Goal: Information Seeking & Learning: Learn about a topic

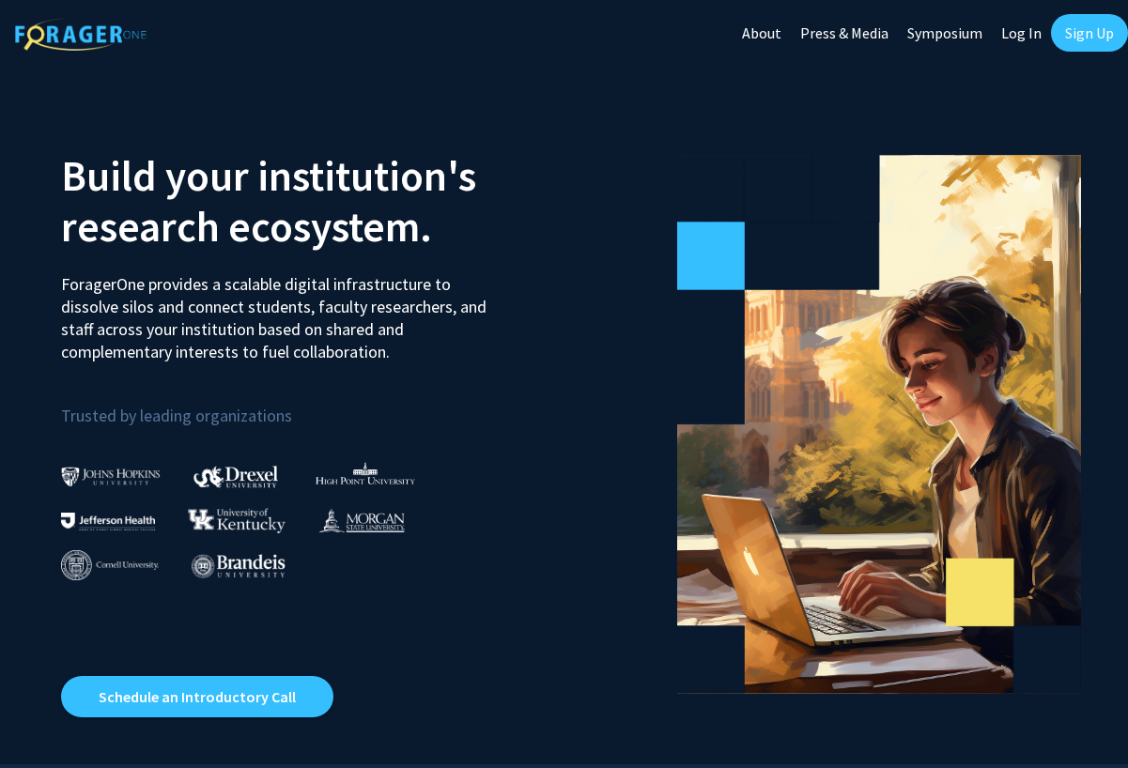
click at [1082, 38] on link "Sign Up" at bounding box center [1089, 33] width 77 height 38
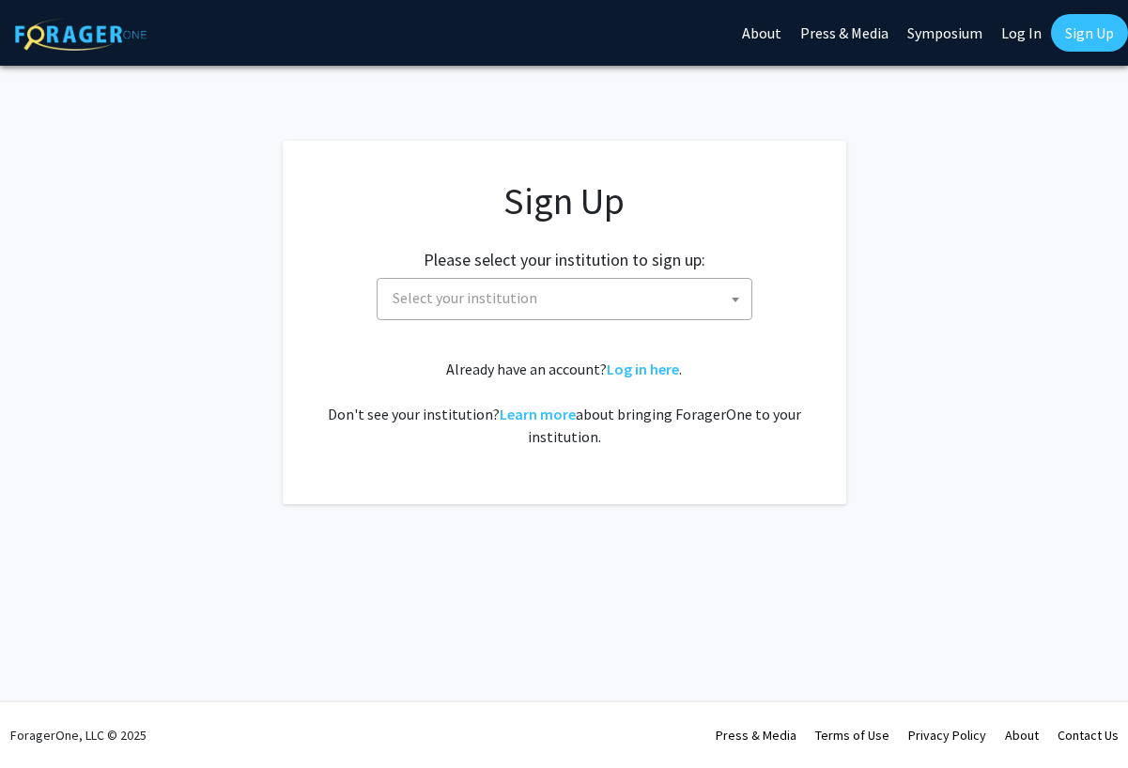
click at [555, 313] on span "Select your institution" at bounding box center [568, 298] width 366 height 38
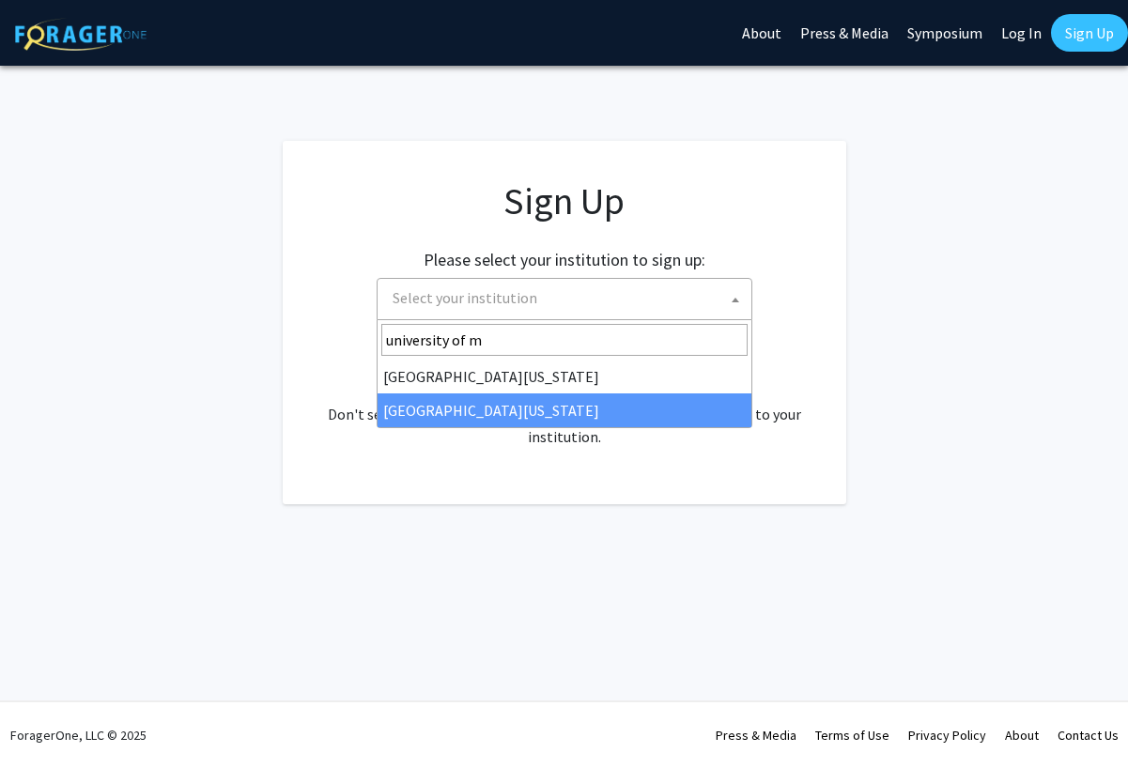
type input "university of m"
select select "33"
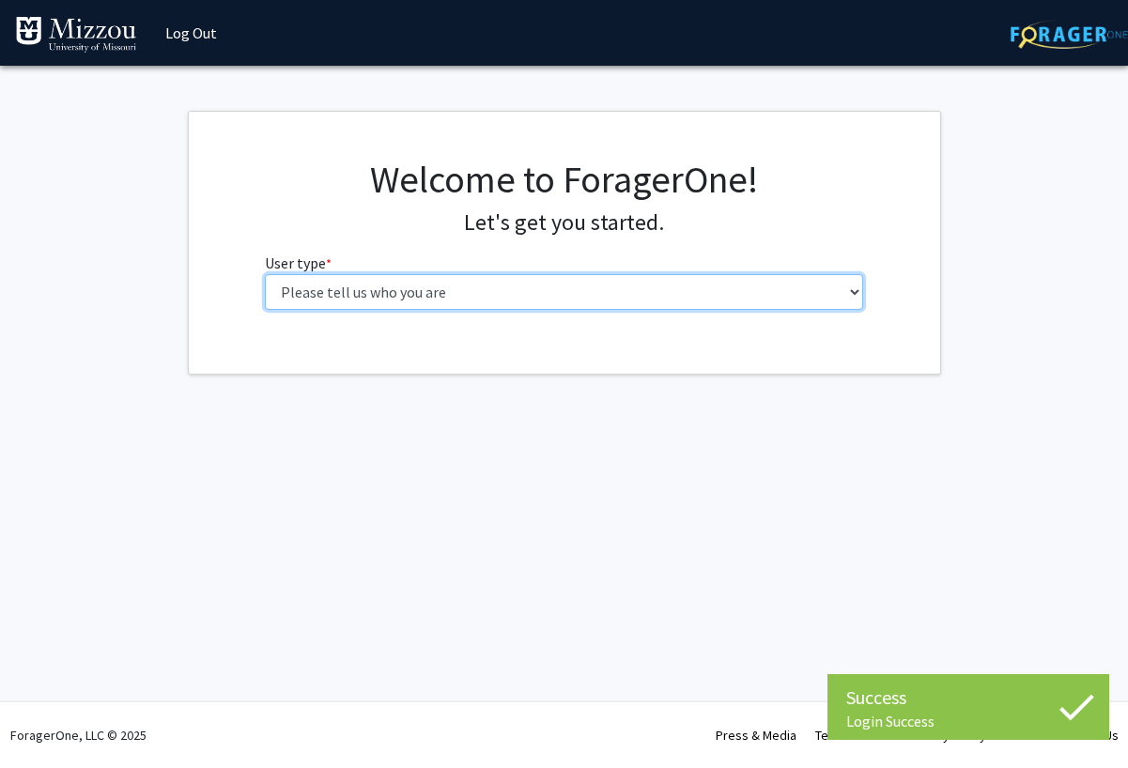
click at [371, 296] on select "Please tell us who you are Undergraduate Student Master's Student Doctoral Cand…" at bounding box center [564, 292] width 598 height 36
select select "1: undergrad"
click at [265, 274] on select "Please tell us who you are Undergraduate Student Master's Student Doctoral Cand…" at bounding box center [564, 292] width 598 height 36
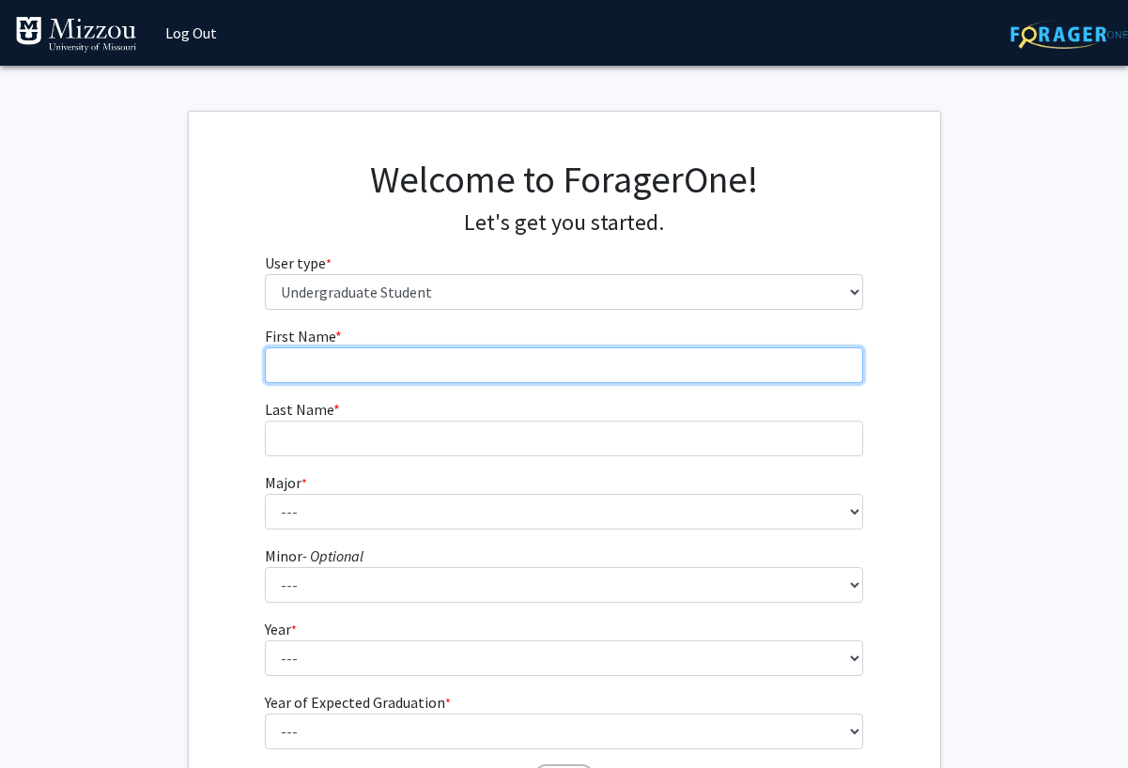
click at [308, 363] on input "First Name * required" at bounding box center [564, 365] width 598 height 36
type input "[PERSON_NAME]"
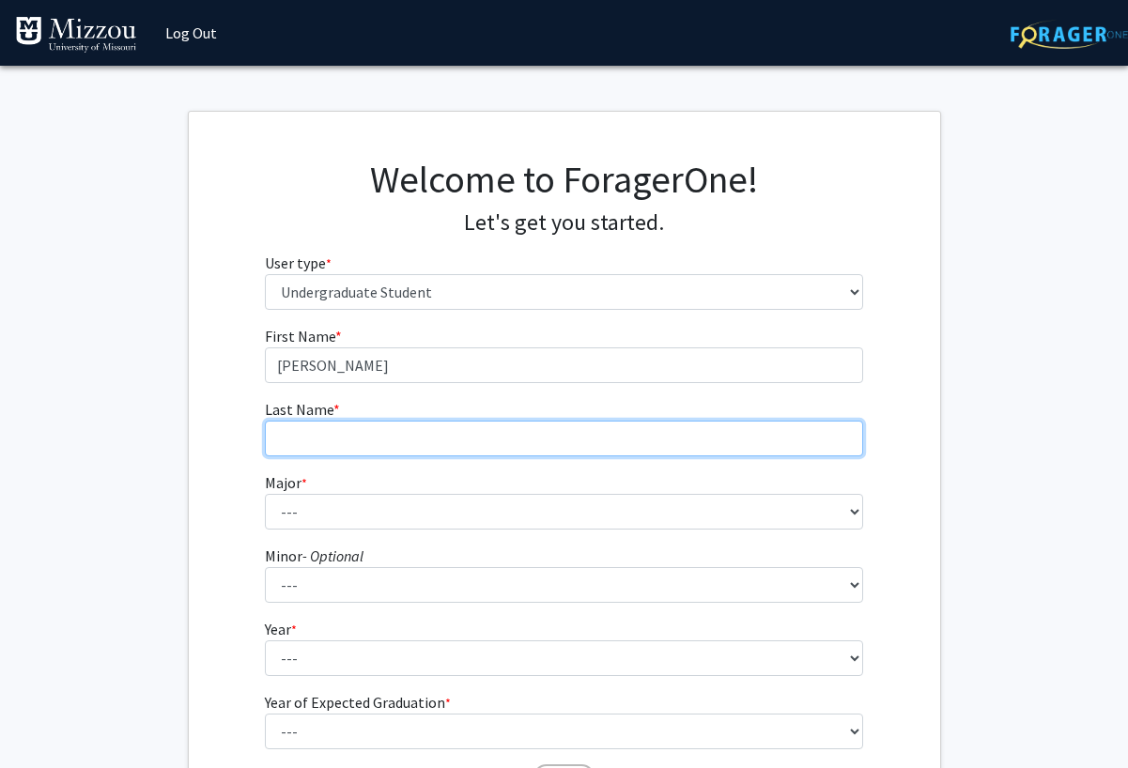
click at [341, 435] on input "Last Name * required" at bounding box center [564, 439] width 598 height 36
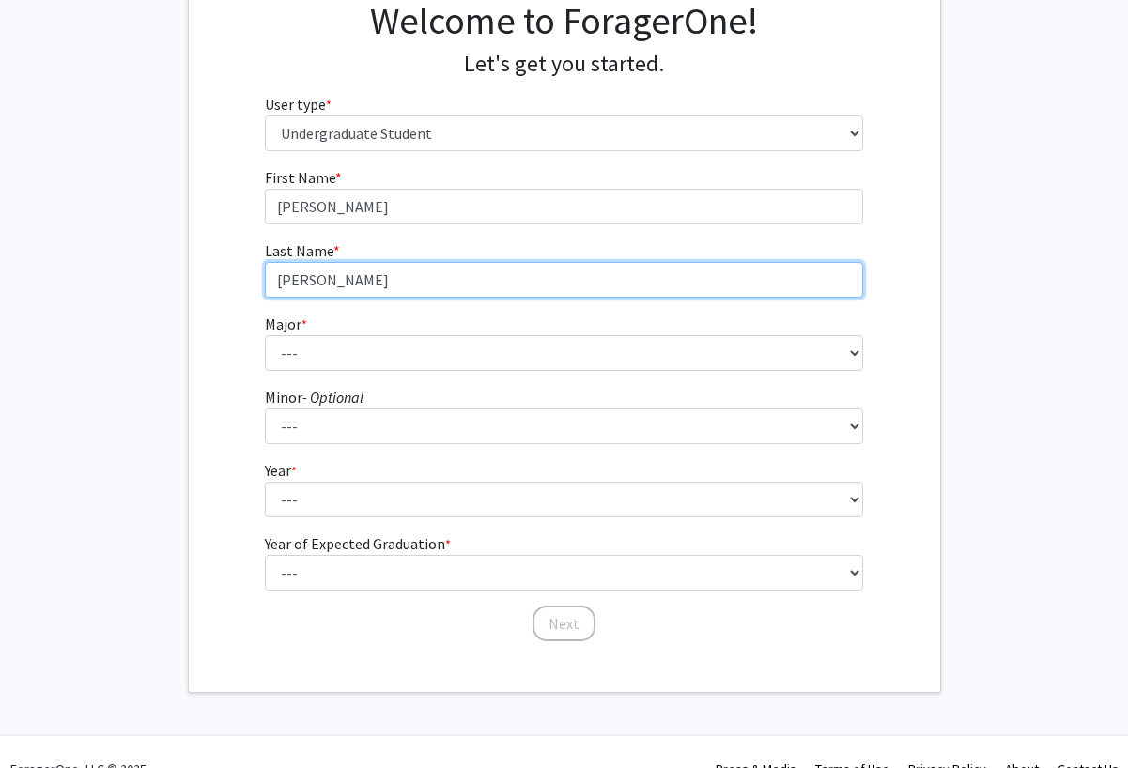
scroll to position [192, 0]
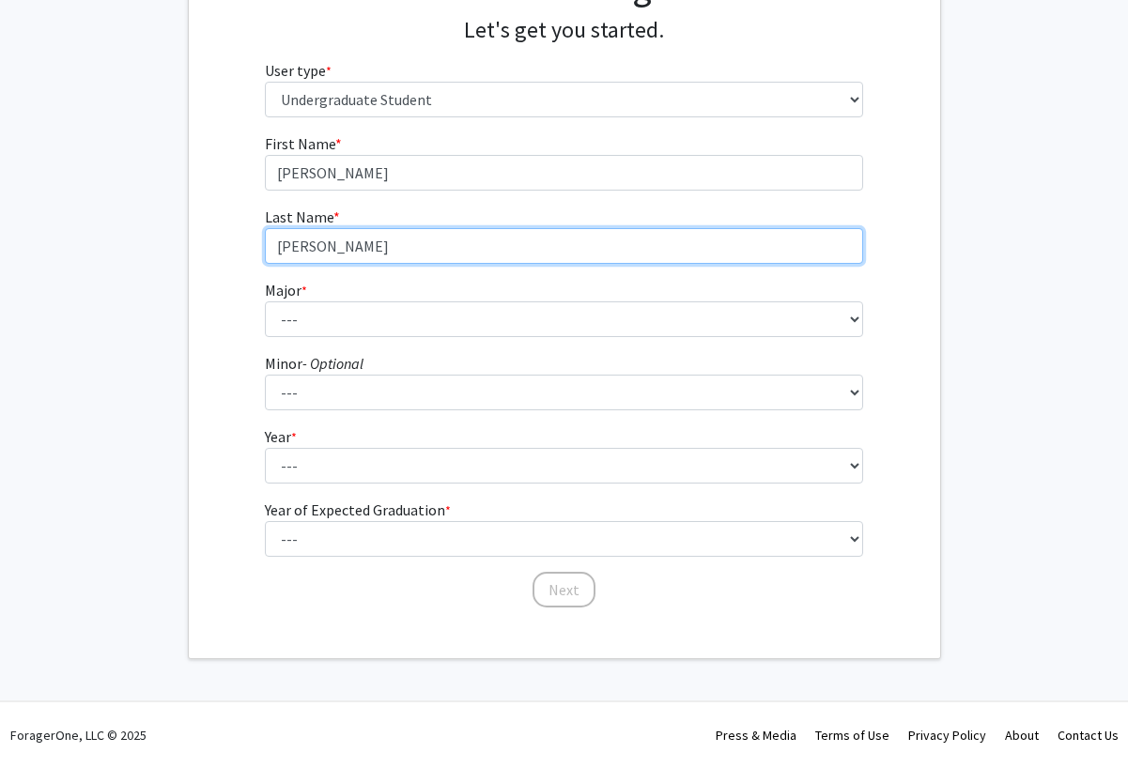
type input "[PERSON_NAME]"
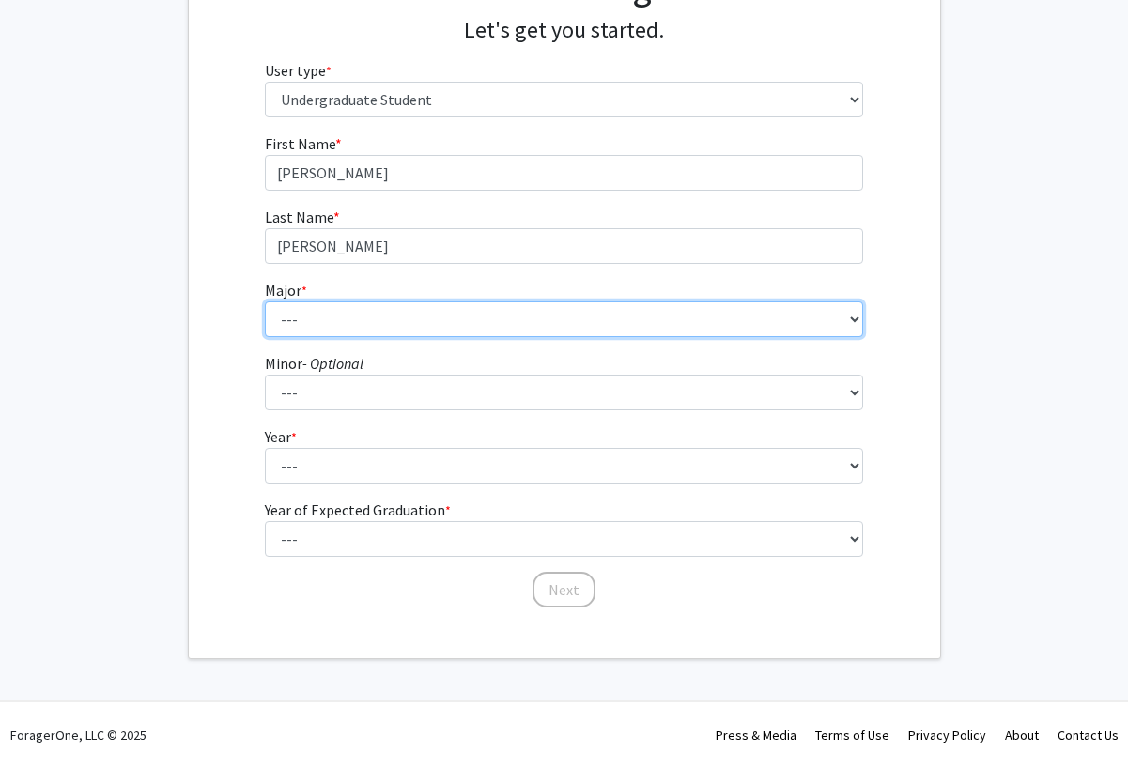
click at [321, 322] on select "--- Agribusiness Management Agricultural Education Agricultural Education: Comm…" at bounding box center [564, 319] width 598 height 36
select select "98: 2591"
click at [265, 301] on select "--- Agribusiness Management Agricultural Education Agricultural Education: Comm…" at bounding box center [564, 319] width 598 height 36
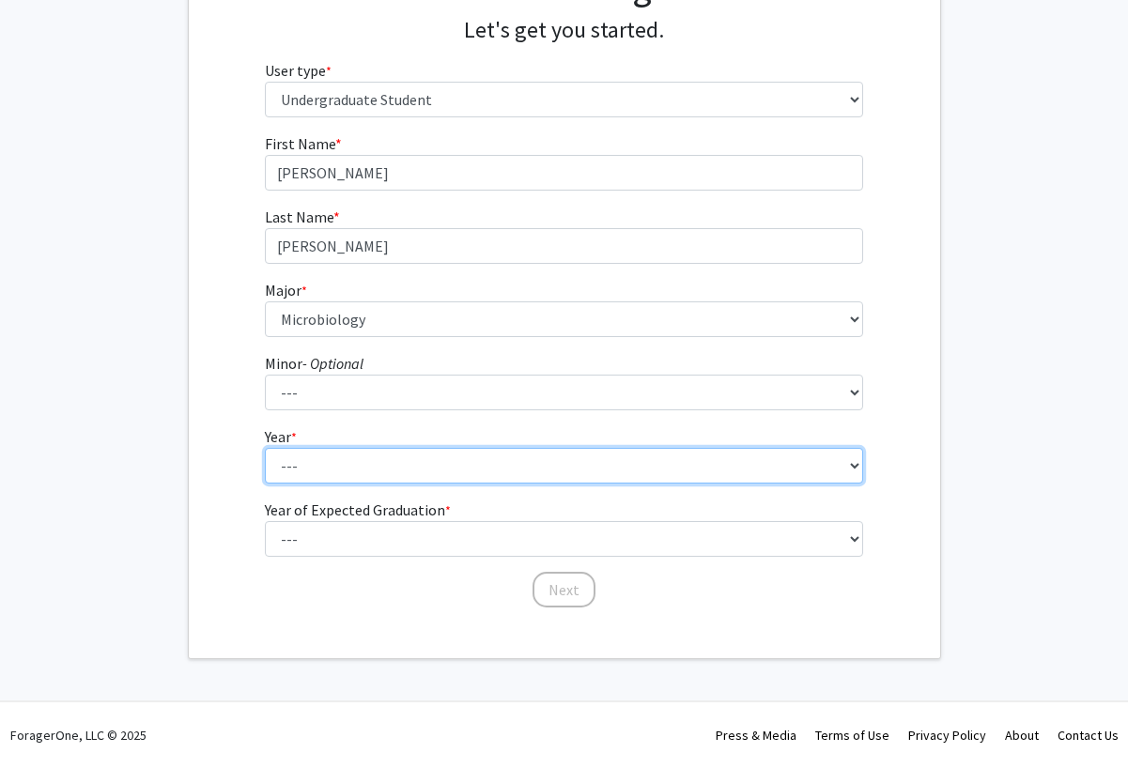
click at [329, 453] on select "--- First-year Sophomore Junior Senior Postbaccalaureate Certificate" at bounding box center [564, 466] width 598 height 36
select select "1: first-year"
click at [265, 448] on select "--- First-year Sophomore Junior Senior Postbaccalaureate Certificate" at bounding box center [564, 466] width 598 height 36
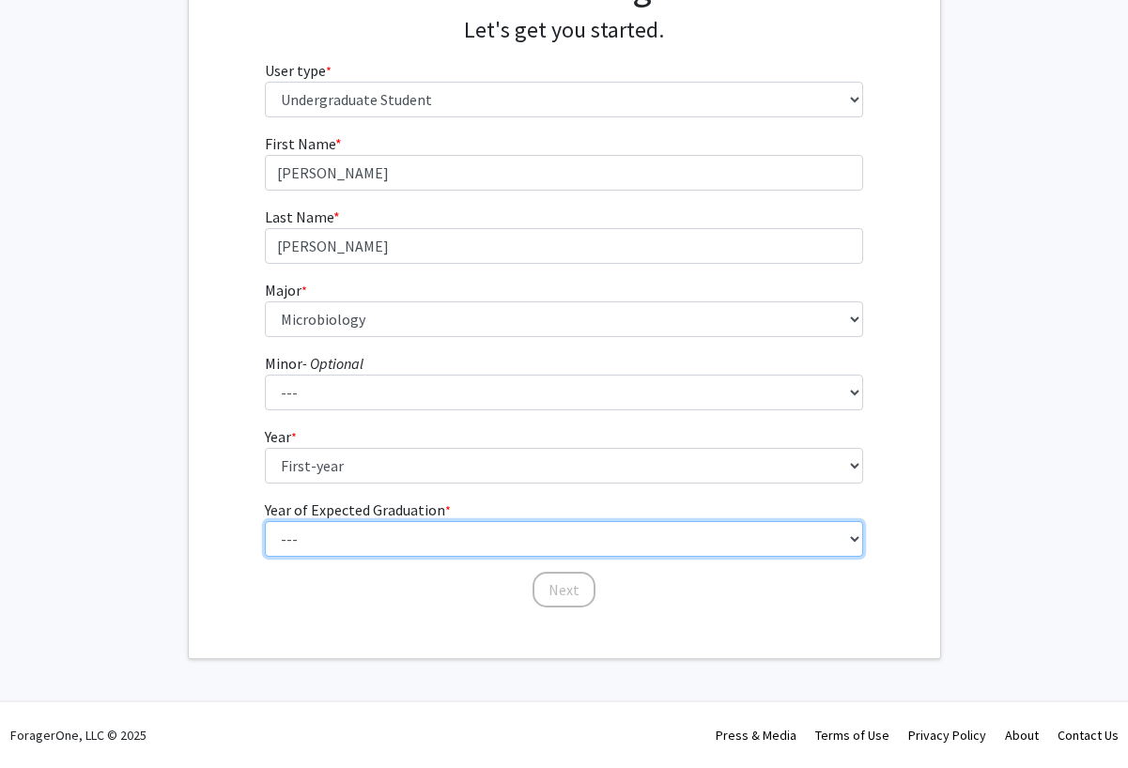
click at [331, 539] on select "--- 2025 2026 2027 2028 2029 2030 2031 2032 2033 2034" at bounding box center [564, 539] width 598 height 36
select select "5: 2029"
click at [265, 521] on select "--- 2025 2026 2027 2028 2029 2030 2031 2032 2033 2034" at bounding box center [564, 539] width 598 height 36
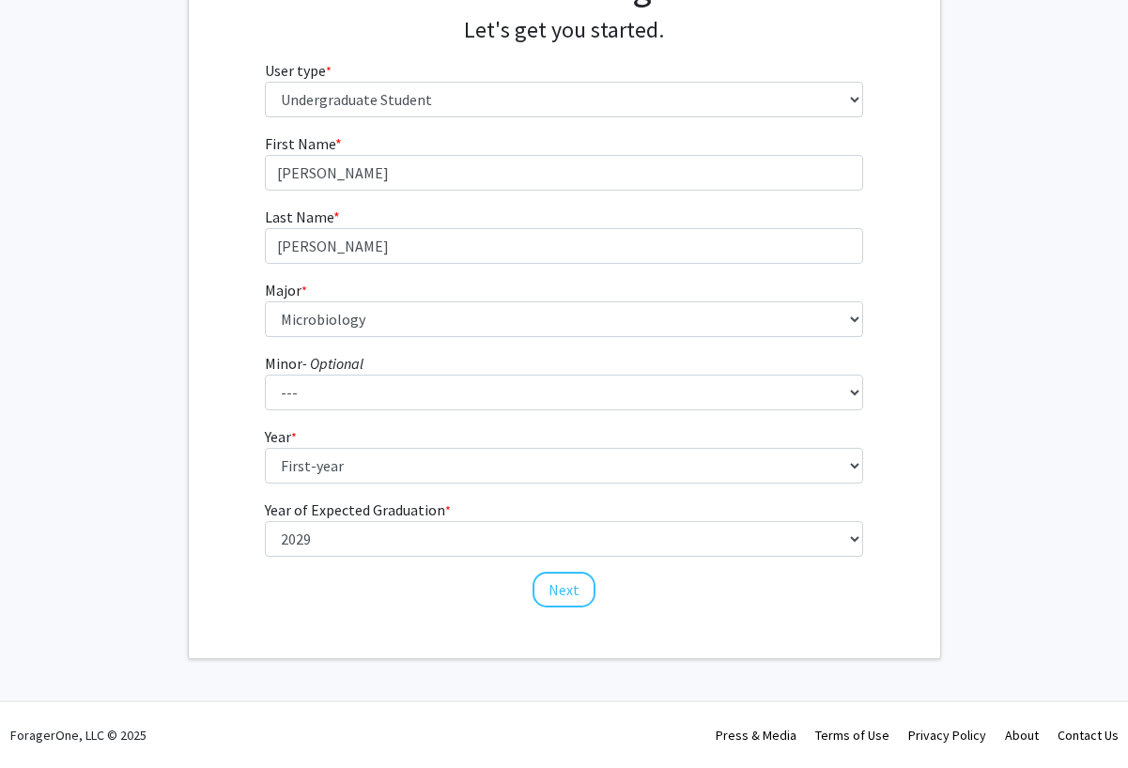
click at [508, 615] on div "Welcome to ForagerOne! Let's get you started. User type * required Please tell …" at bounding box center [564, 288] width 751 height 739
click at [572, 596] on button "Next" at bounding box center [563, 590] width 63 height 36
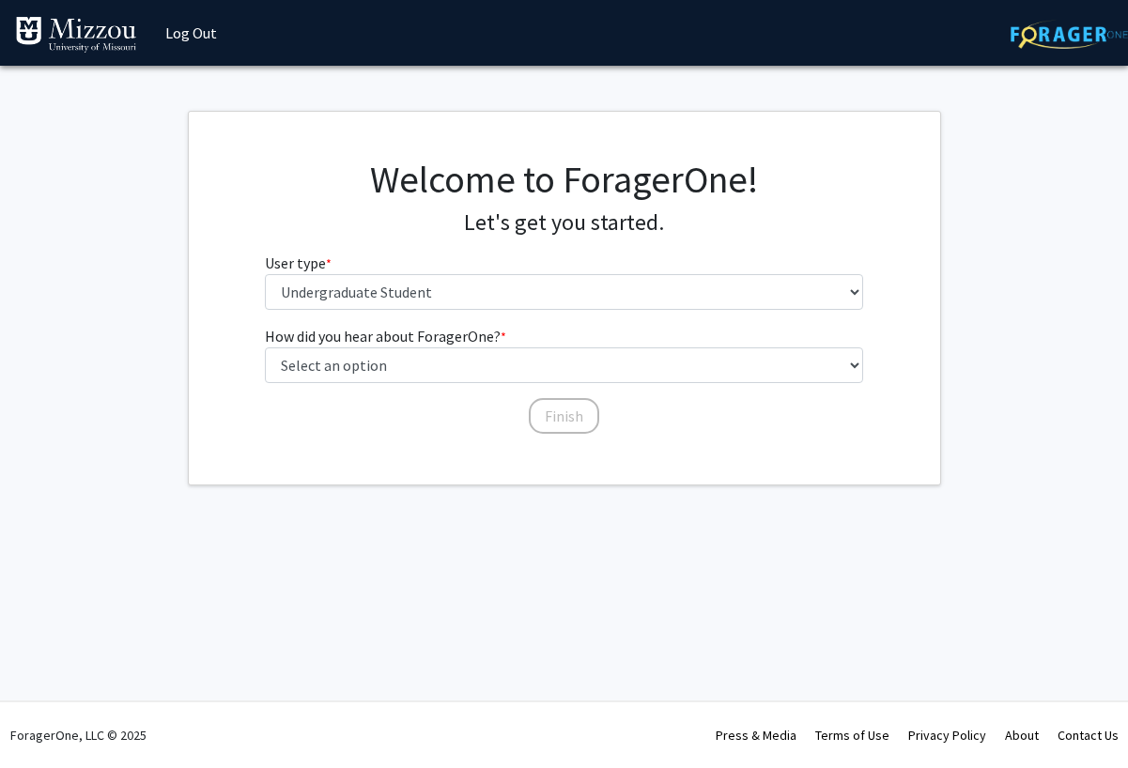
scroll to position [0, 0]
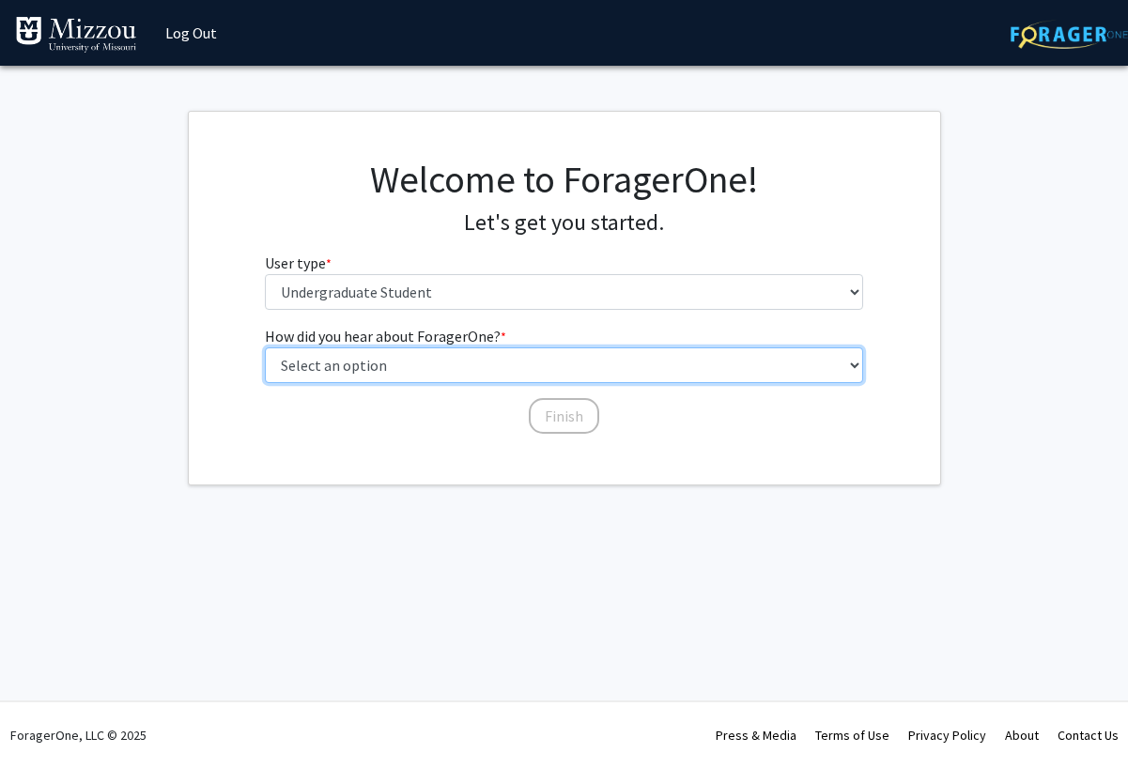
click at [433, 361] on select "Select an option Peer/student recommendation Faculty/staff recommendation Unive…" at bounding box center [564, 365] width 598 height 36
select select "3: university_website"
click at [265, 347] on select "Select an option Peer/student recommendation Faculty/staff recommendation Unive…" at bounding box center [564, 365] width 598 height 36
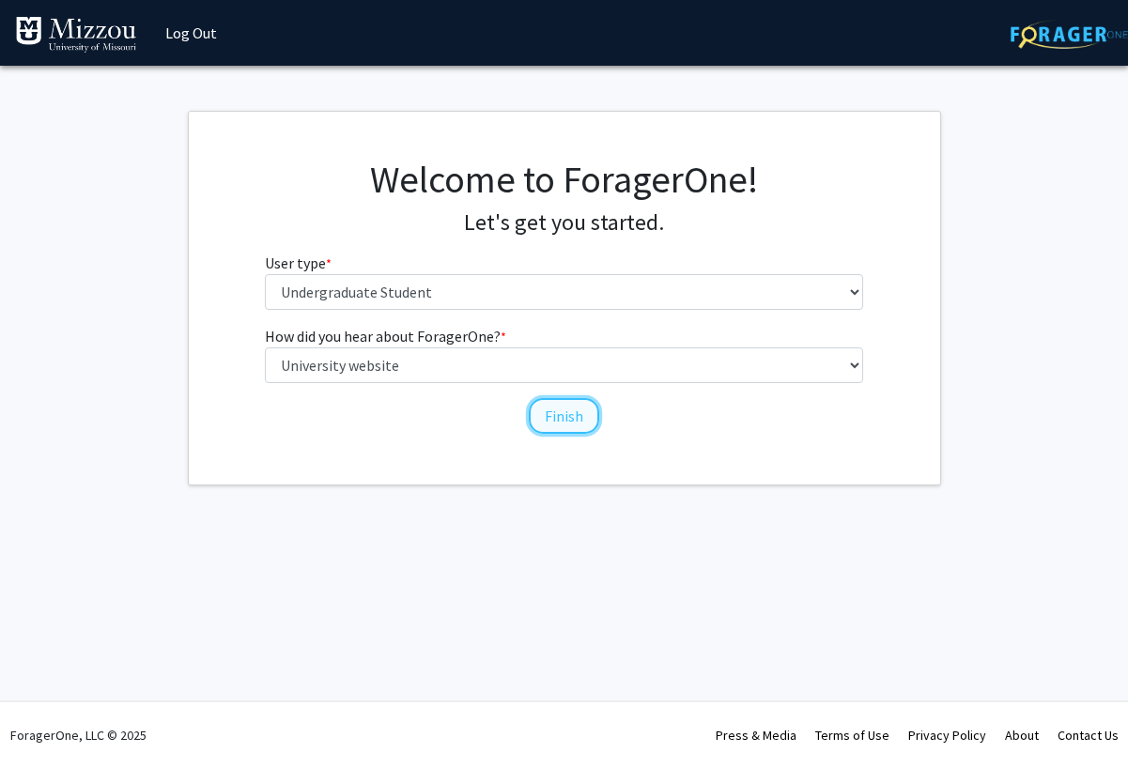
click at [554, 420] on button "Finish" at bounding box center [564, 416] width 70 height 36
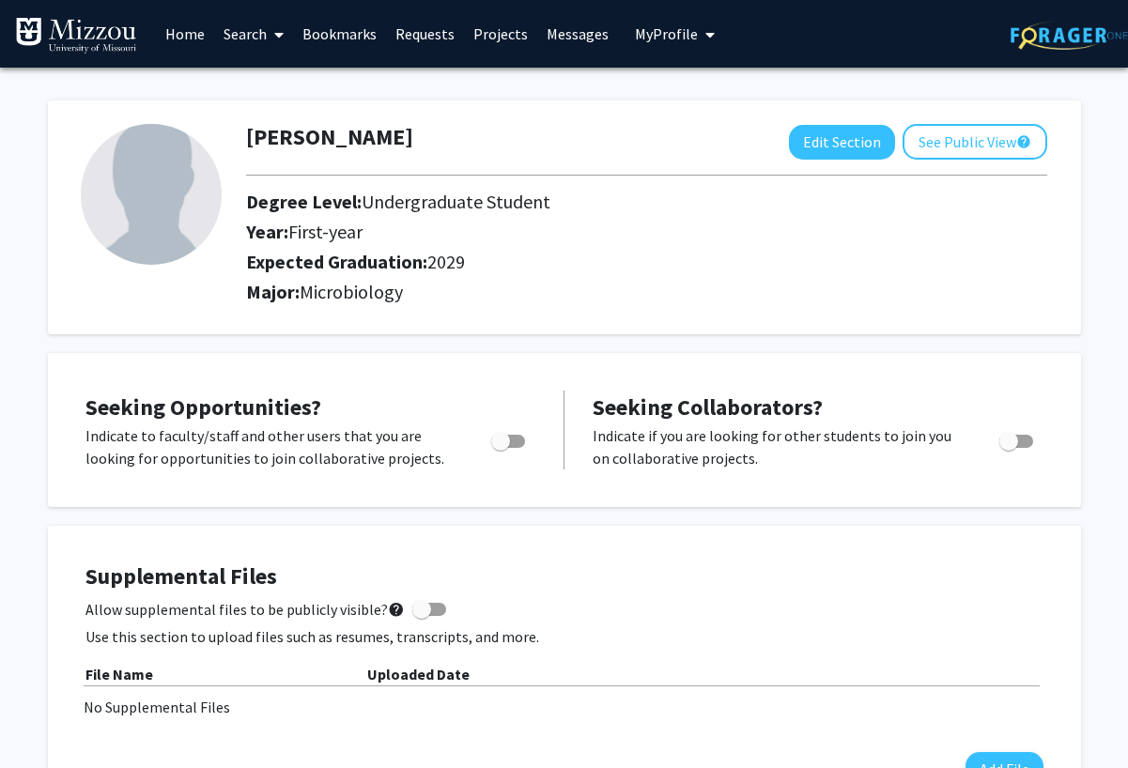
click at [514, 444] on span "Toggle" at bounding box center [508, 441] width 34 height 13
click at [500, 448] on input "Are you actively seeking opportunities?" at bounding box center [499, 448] width 1 height 1
checkbox input "true"
click at [702, 504] on div "Seeking Opportunities? Indicate to faculty/staff and other users that you are l…" at bounding box center [564, 430] width 1033 height 154
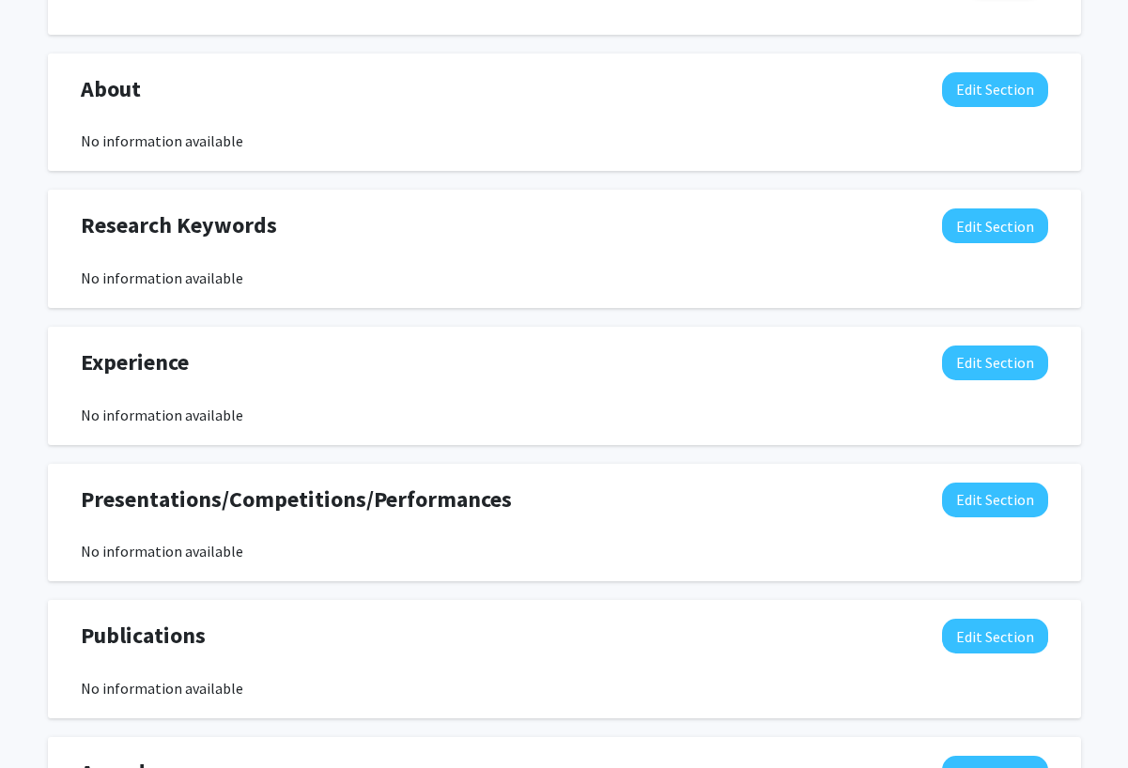
scroll to position [847, 0]
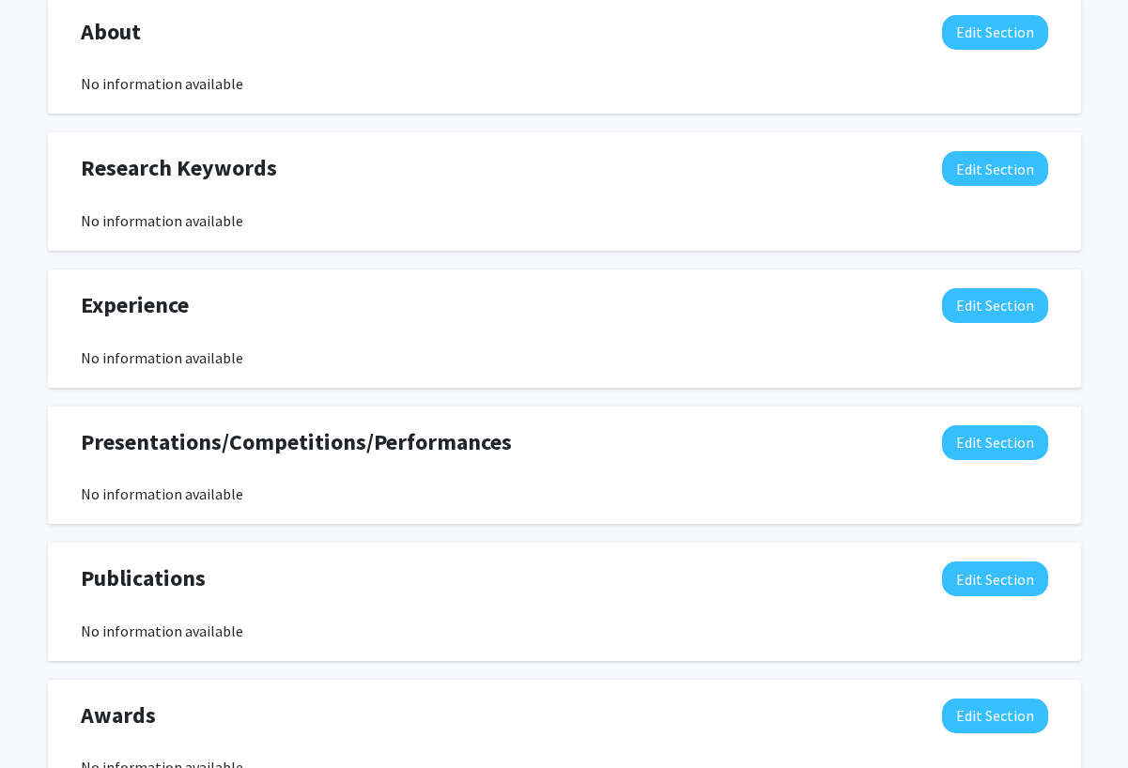
click at [943, 189] on div "Research Keywords Edit Section" at bounding box center [564, 172] width 995 height 43
click at [970, 186] on div "Research Keywords Edit Section" at bounding box center [564, 172] width 995 height 43
click at [977, 176] on button "Edit Section" at bounding box center [995, 168] width 106 height 35
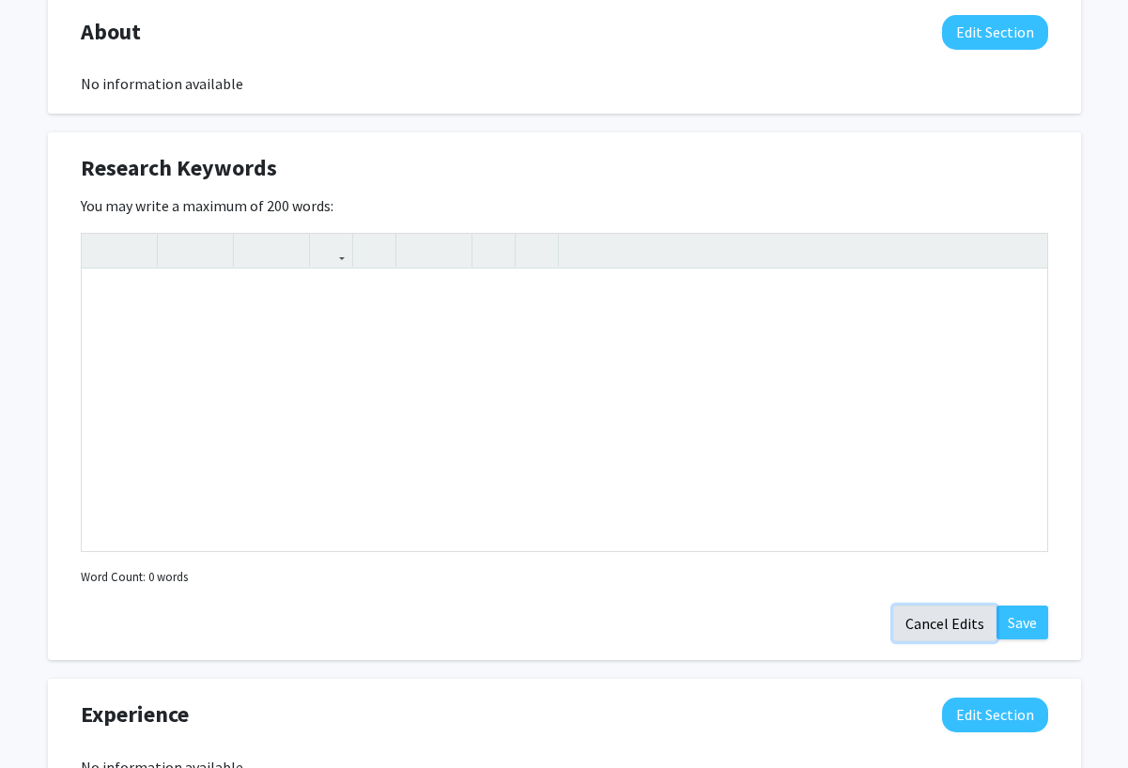
click at [913, 634] on button "Cancel Edits" at bounding box center [944, 624] width 103 height 36
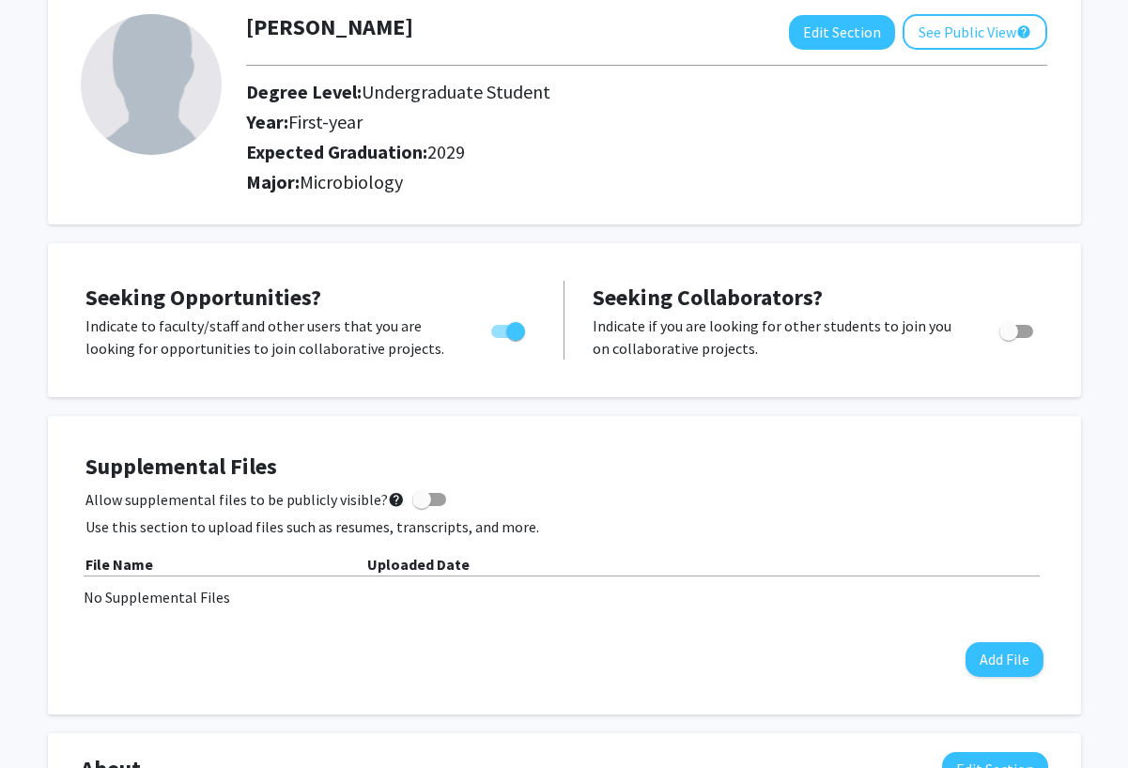
scroll to position [0, 0]
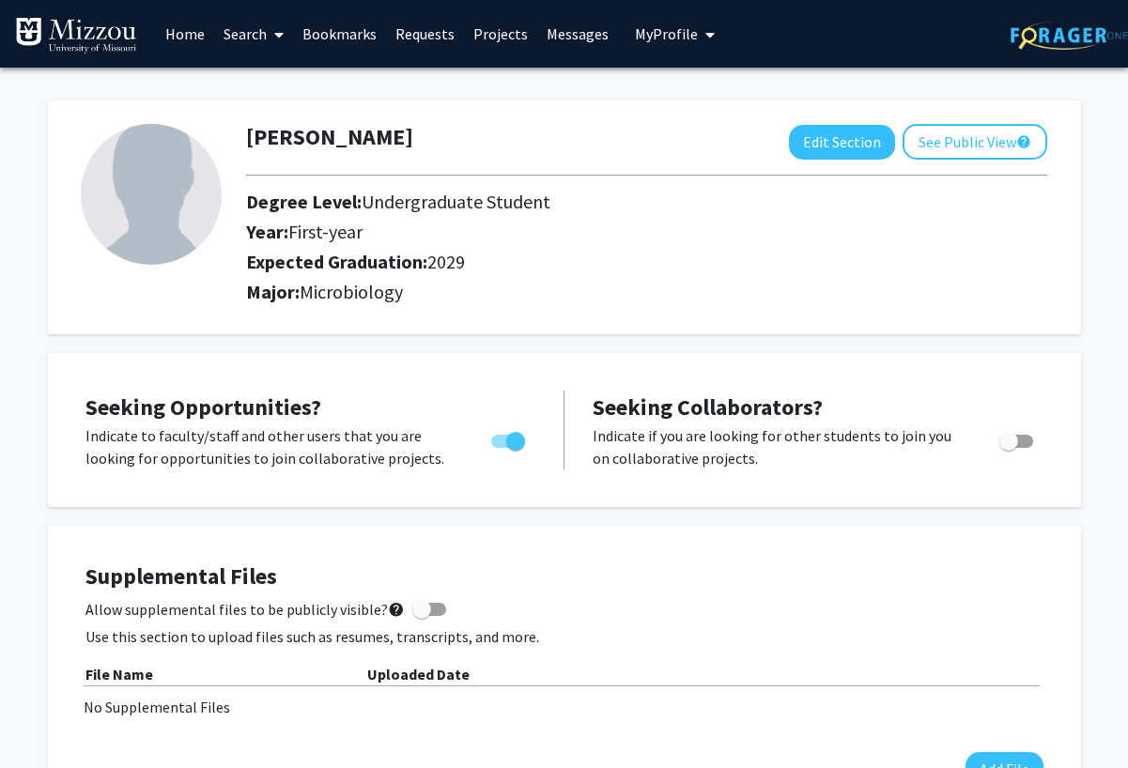
click at [115, 27] on img at bounding box center [76, 36] width 122 height 38
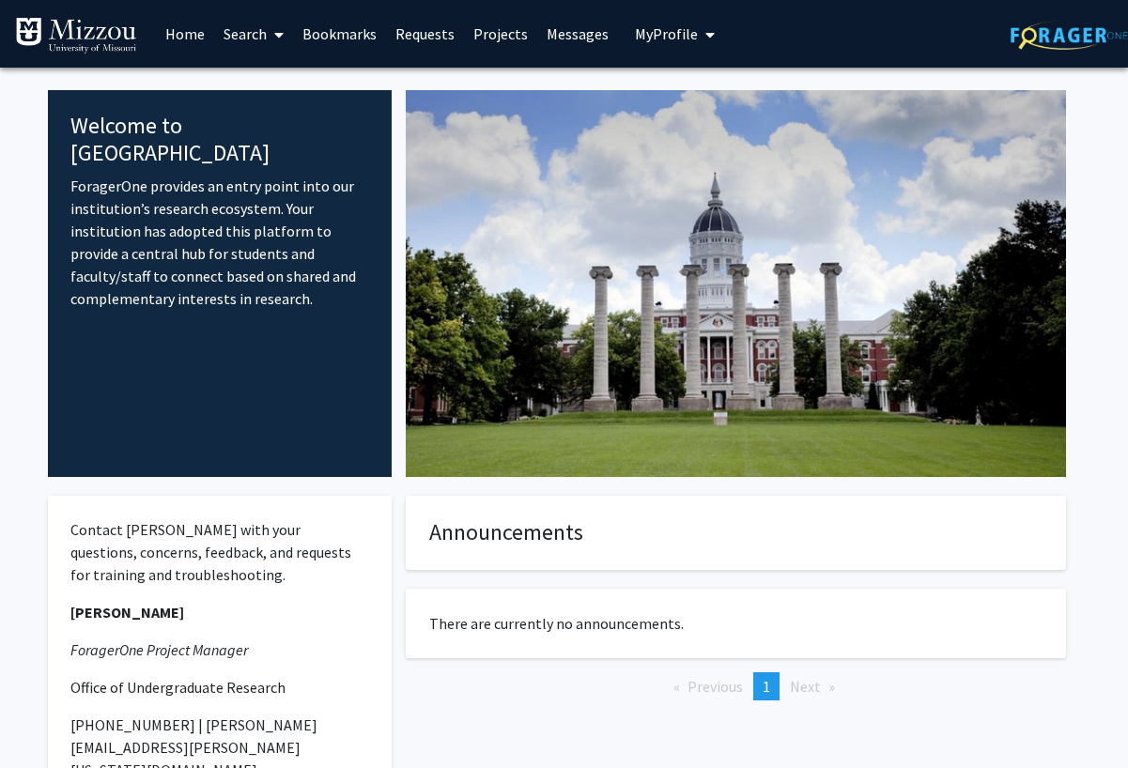
click at [235, 37] on link "Search" at bounding box center [253, 34] width 79 height 66
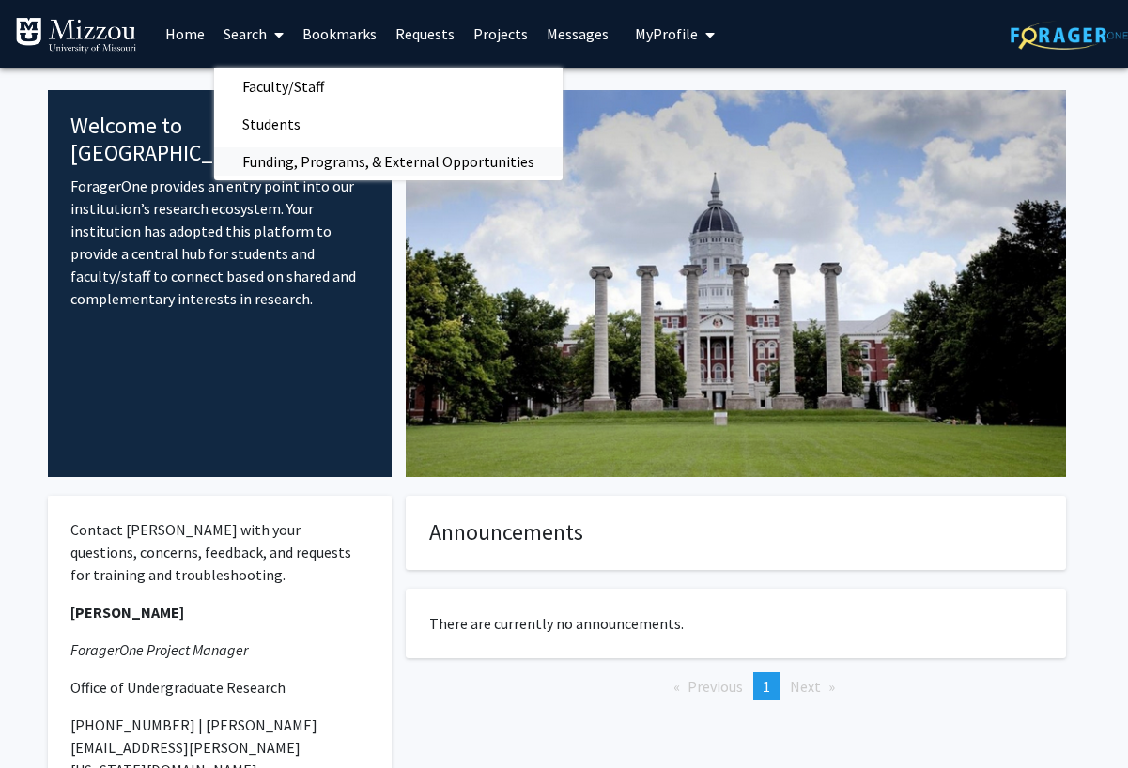
click at [278, 163] on span "Funding, Programs, & External Opportunities" at bounding box center [388, 162] width 348 height 38
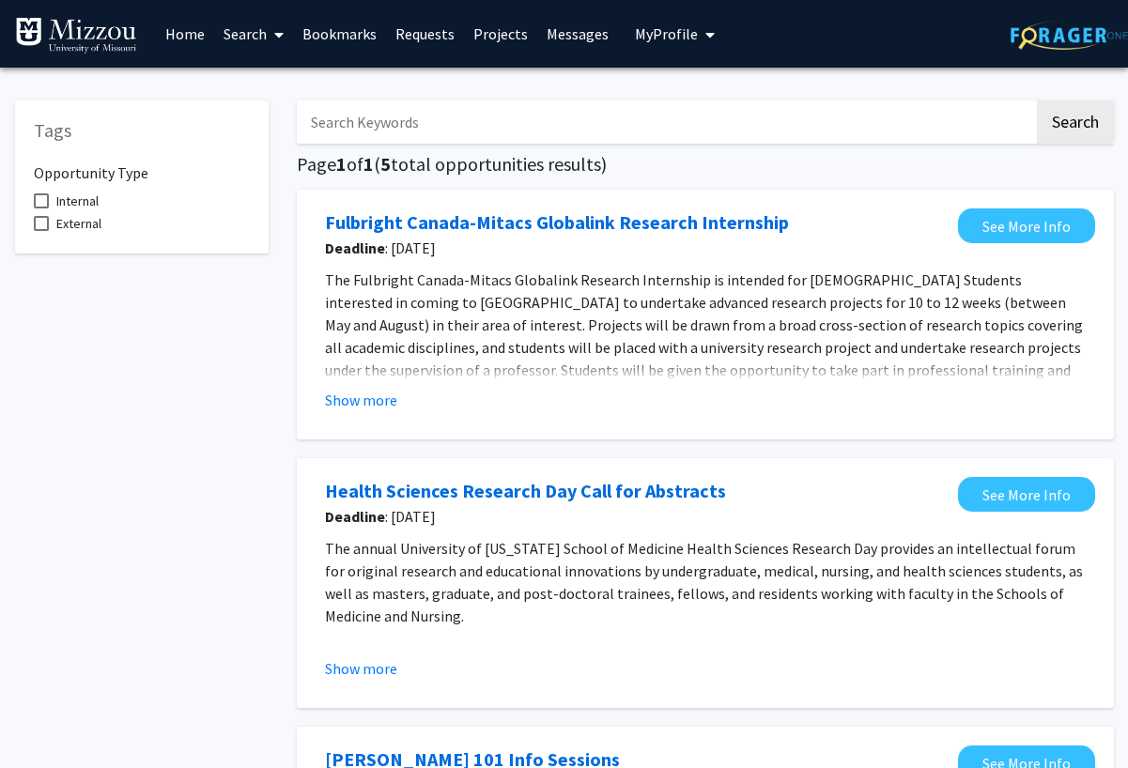
click at [378, 383] on fg-read-more "The Fulbright Canada-Mitacs Globalink Research Internship is intended for U.S. …" at bounding box center [705, 340] width 760 height 143
click at [361, 398] on button "Show more" at bounding box center [361, 400] width 72 height 23
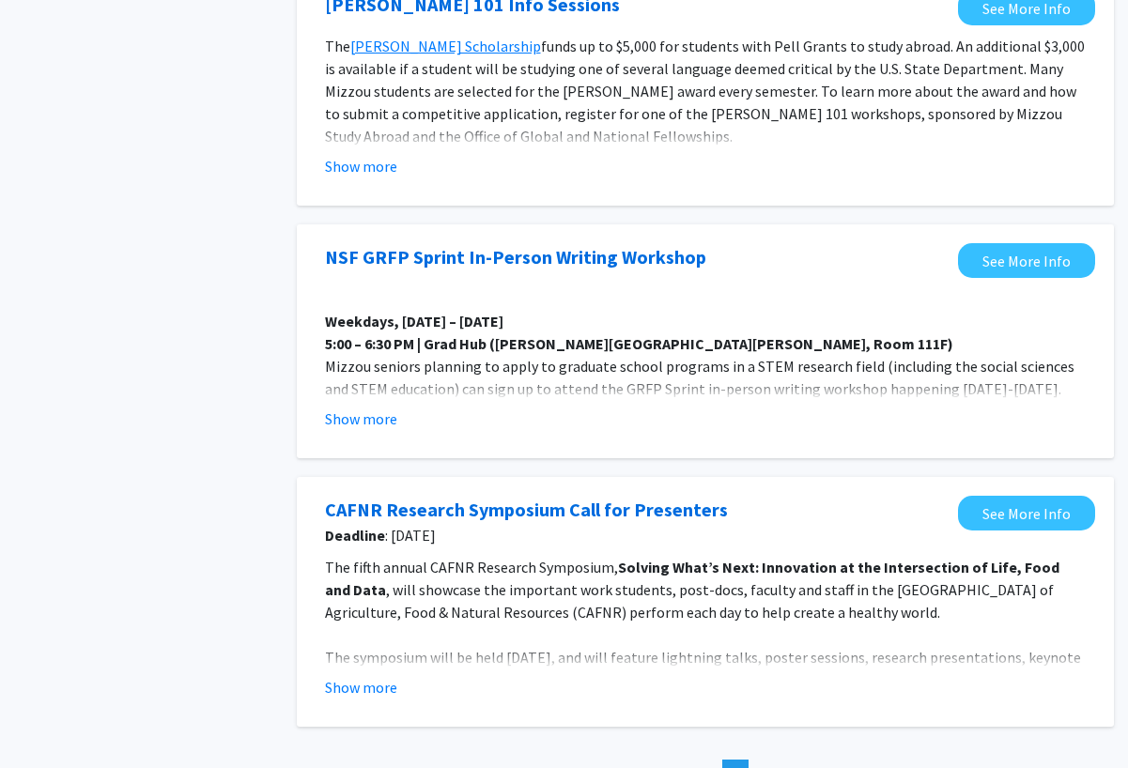
scroll to position [1249, 0]
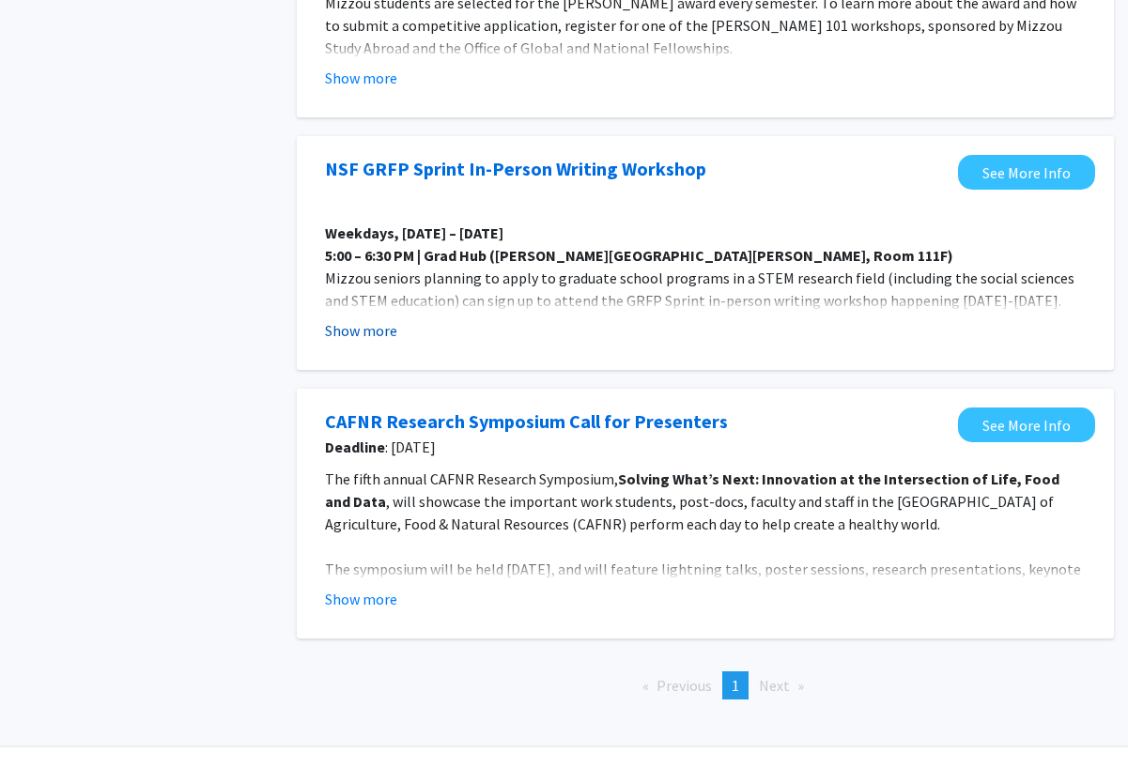
click at [361, 319] on button "Show more" at bounding box center [361, 330] width 72 height 23
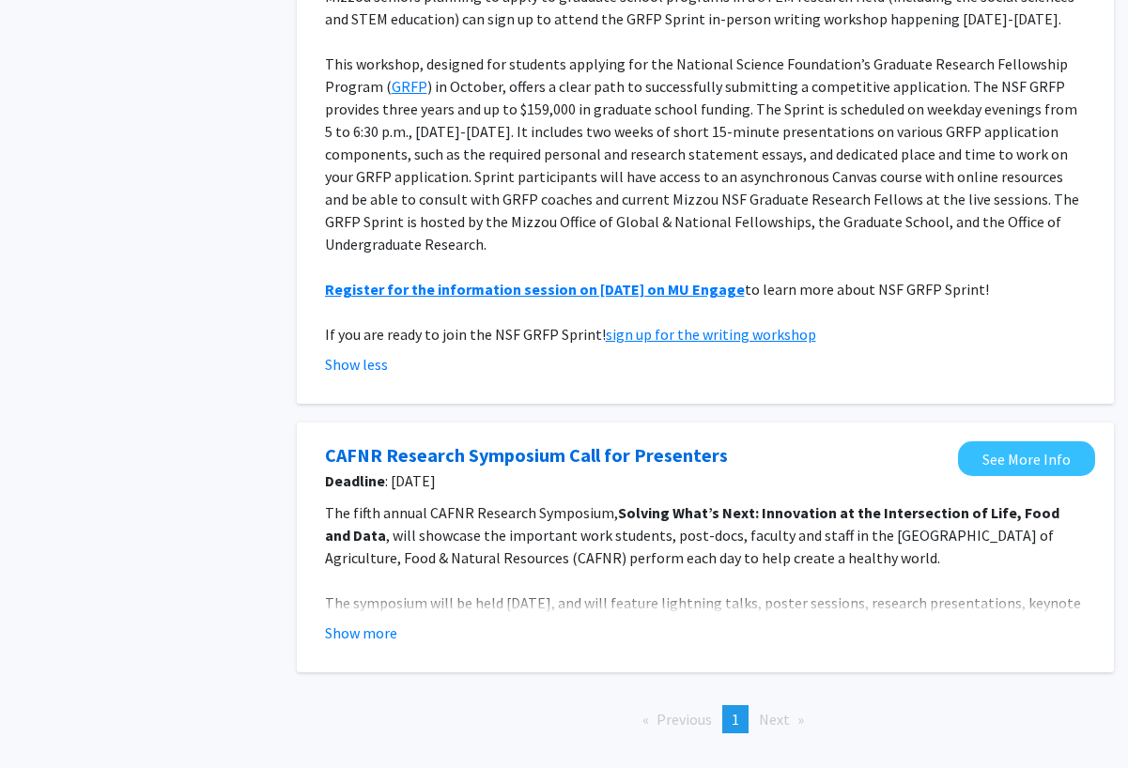
scroll to position [1587, 0]
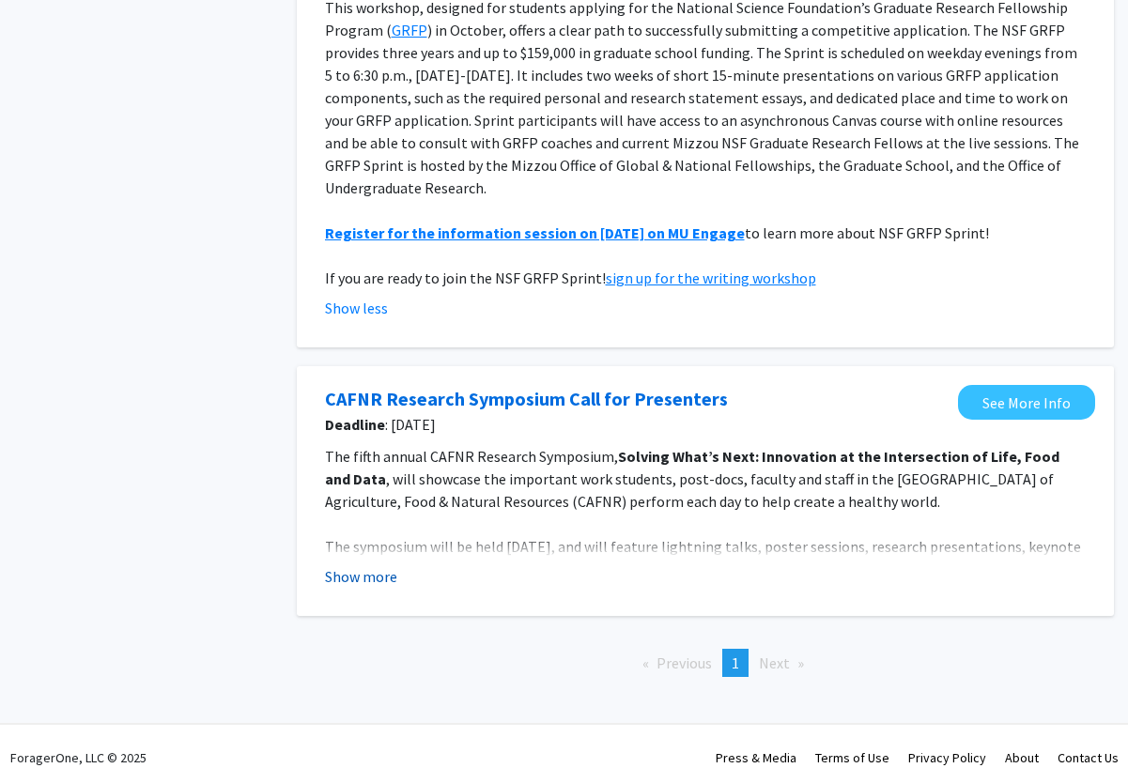
click at [365, 565] on button "Show more" at bounding box center [361, 576] width 72 height 23
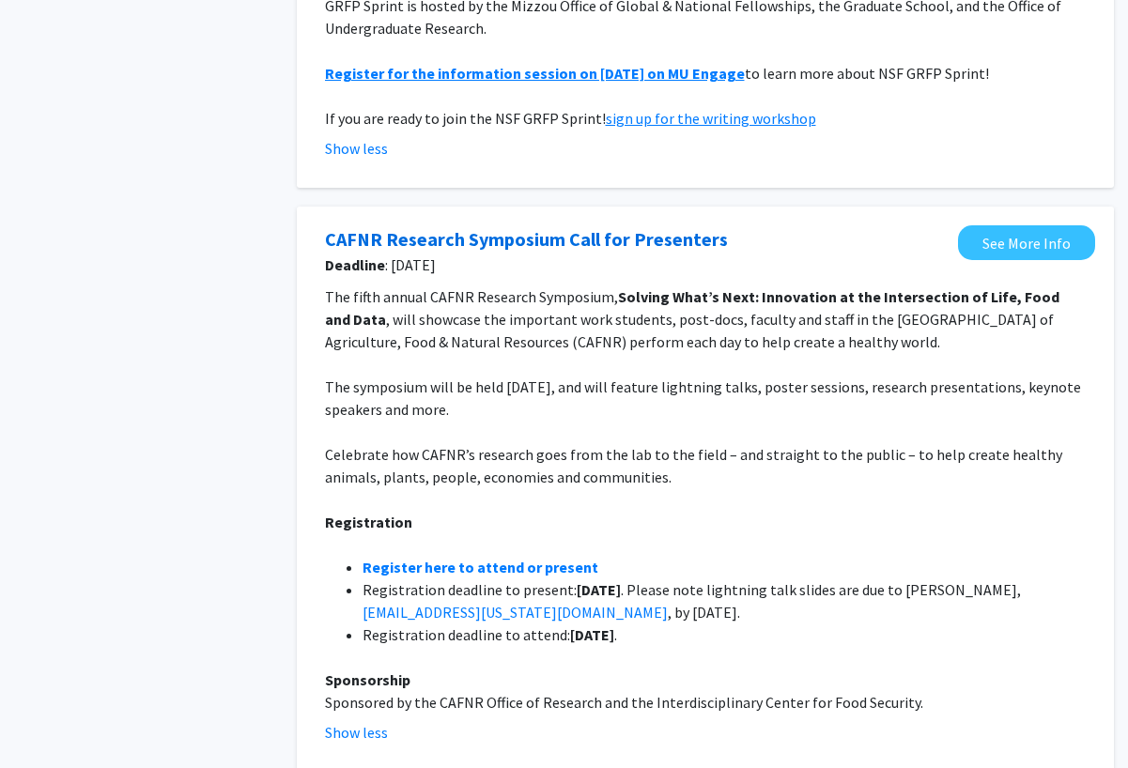
scroll to position [1902, 0]
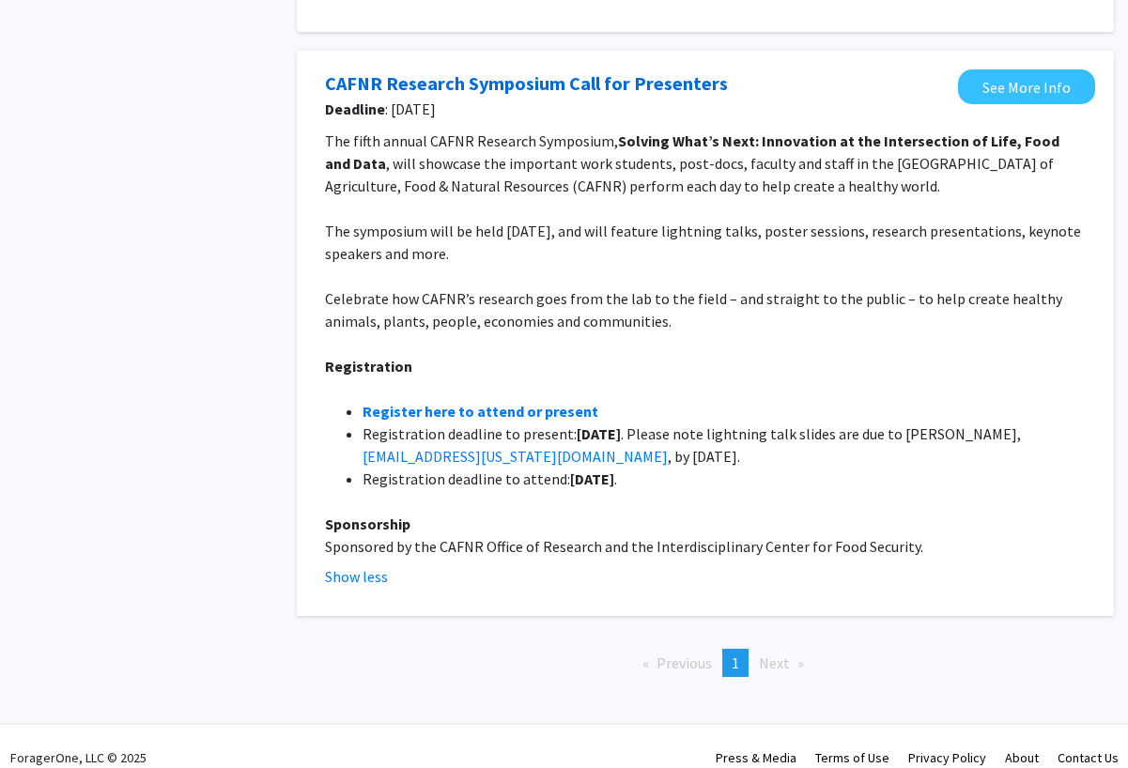
click at [768, 653] on span "Next page" at bounding box center [774, 662] width 31 height 19
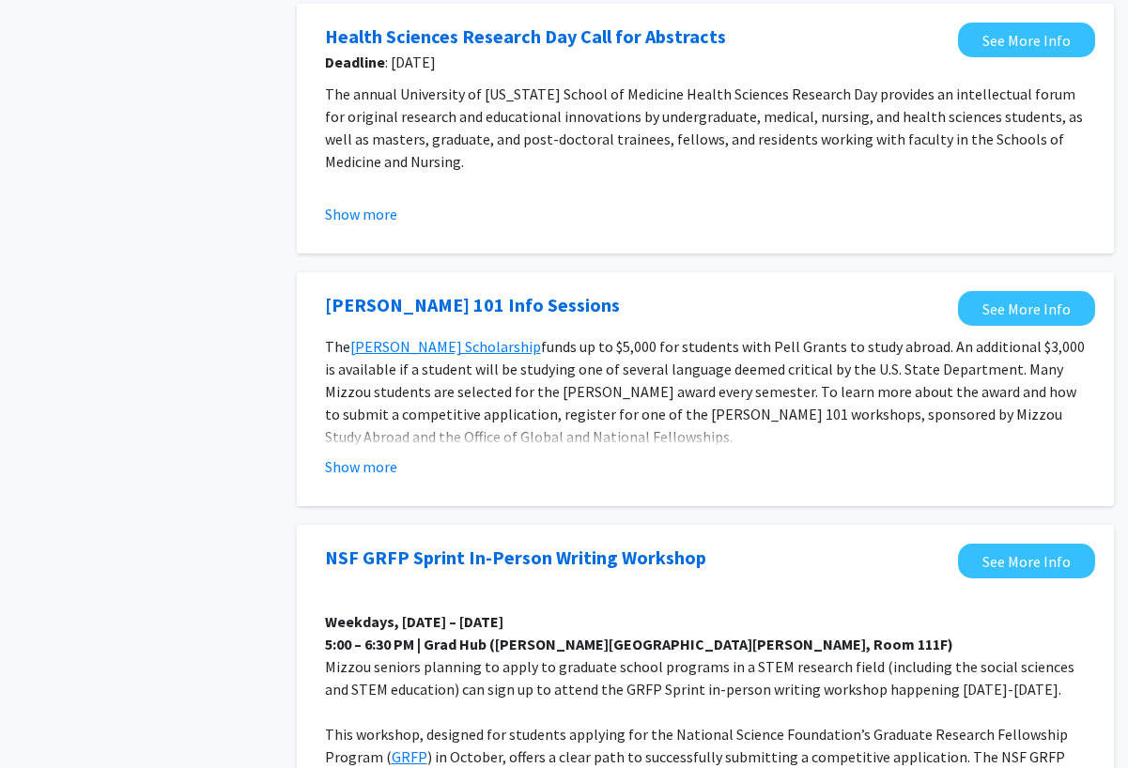
scroll to position [870, 0]
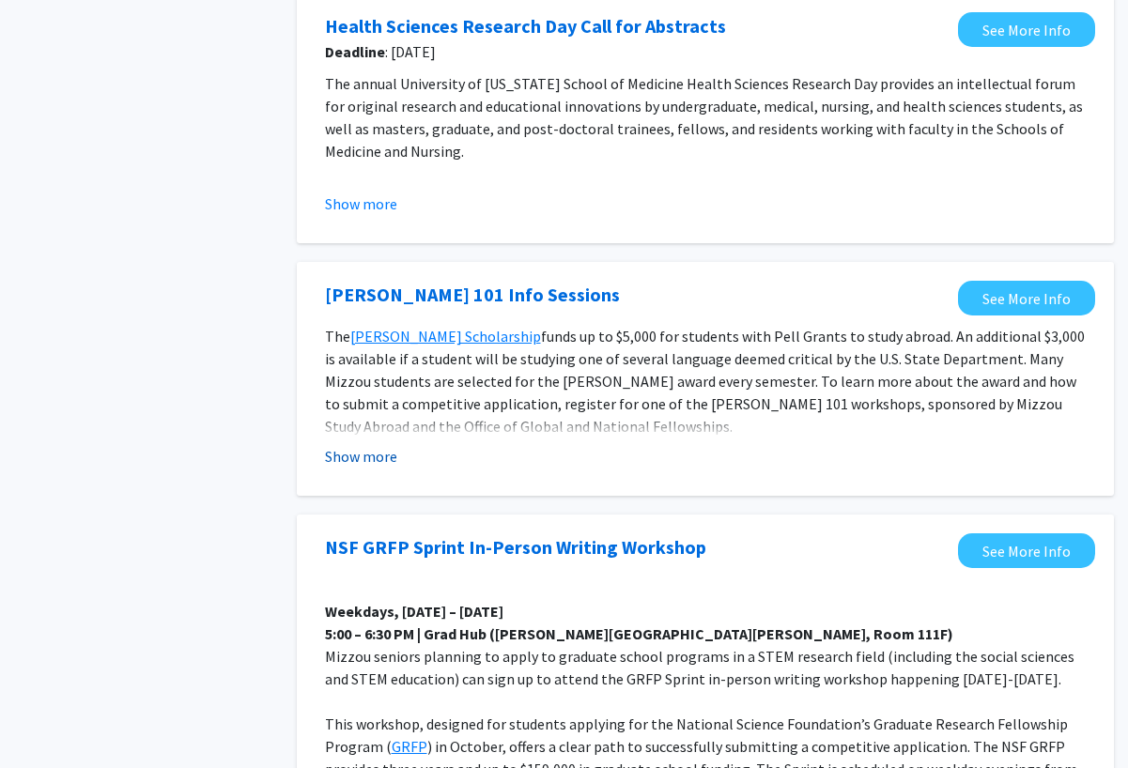
click at [338, 445] on button "Show more" at bounding box center [361, 456] width 72 height 23
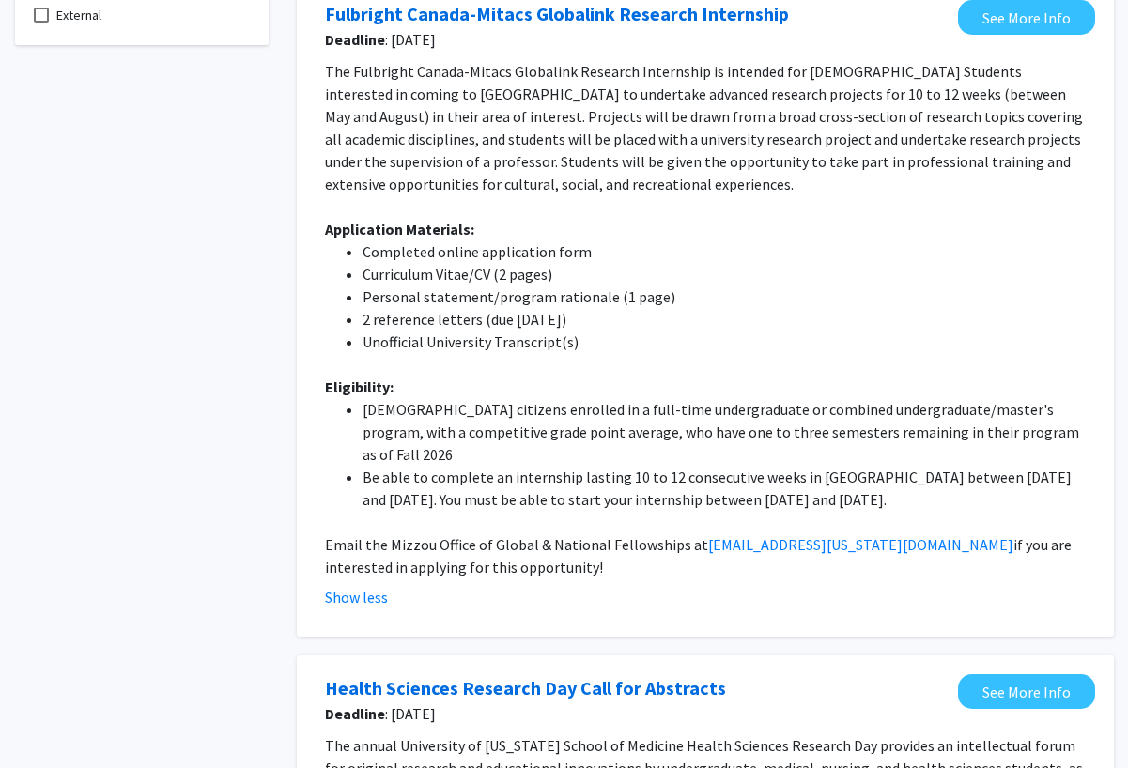
scroll to position [0, 0]
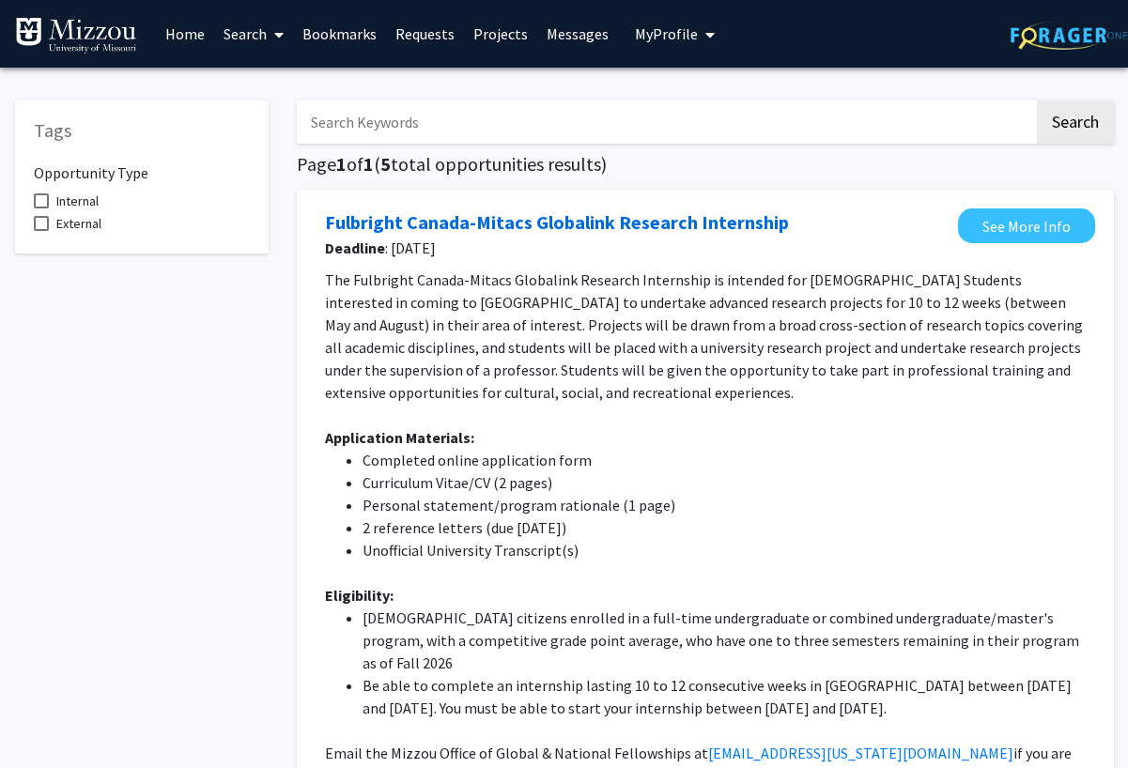
click at [416, 125] on input "Search Keywords" at bounding box center [665, 121] width 737 height 43
type input "microbiology"
click at [1036, 100] on button "Search" at bounding box center [1074, 121] width 77 height 43
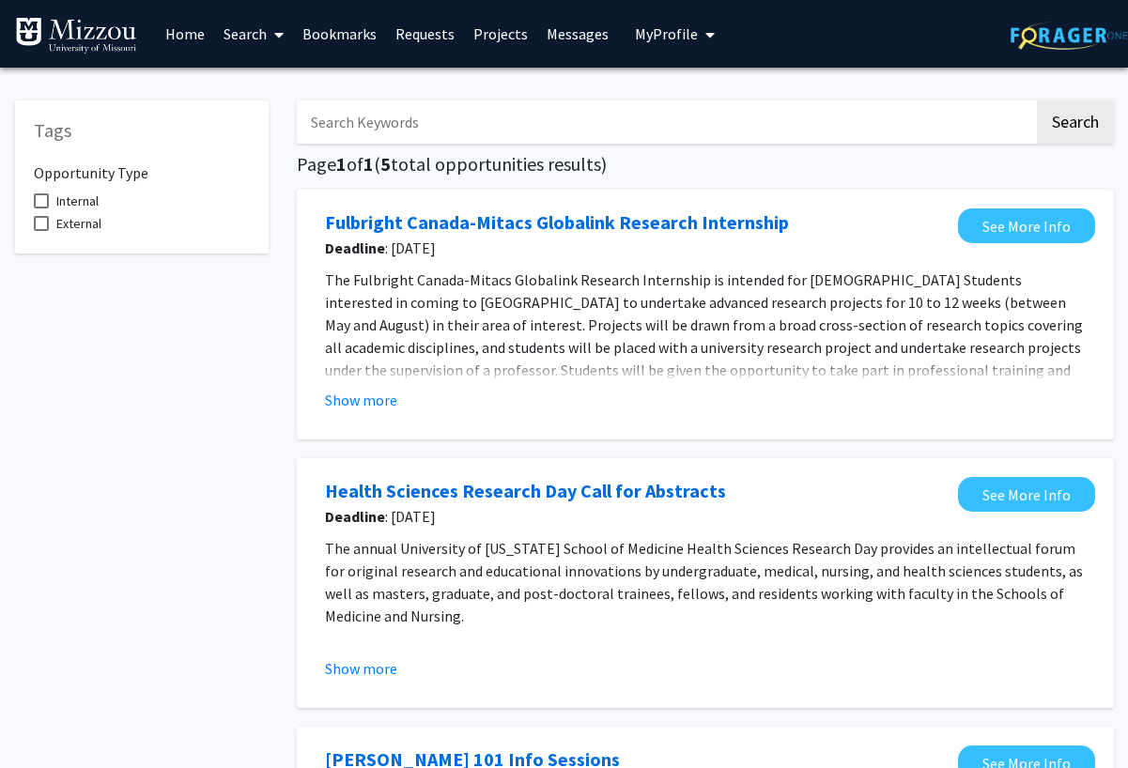
click at [251, 24] on link "Search" at bounding box center [253, 34] width 79 height 66
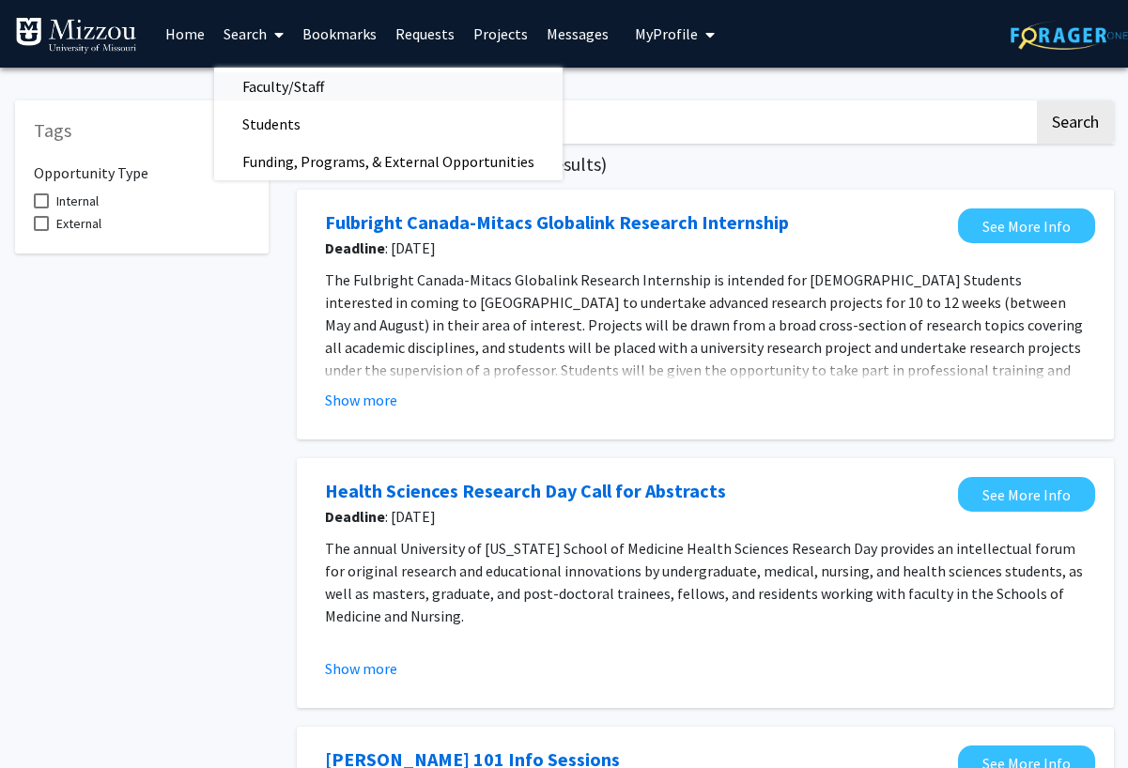
click at [272, 82] on span "Faculty/Staff" at bounding box center [283, 87] width 138 height 38
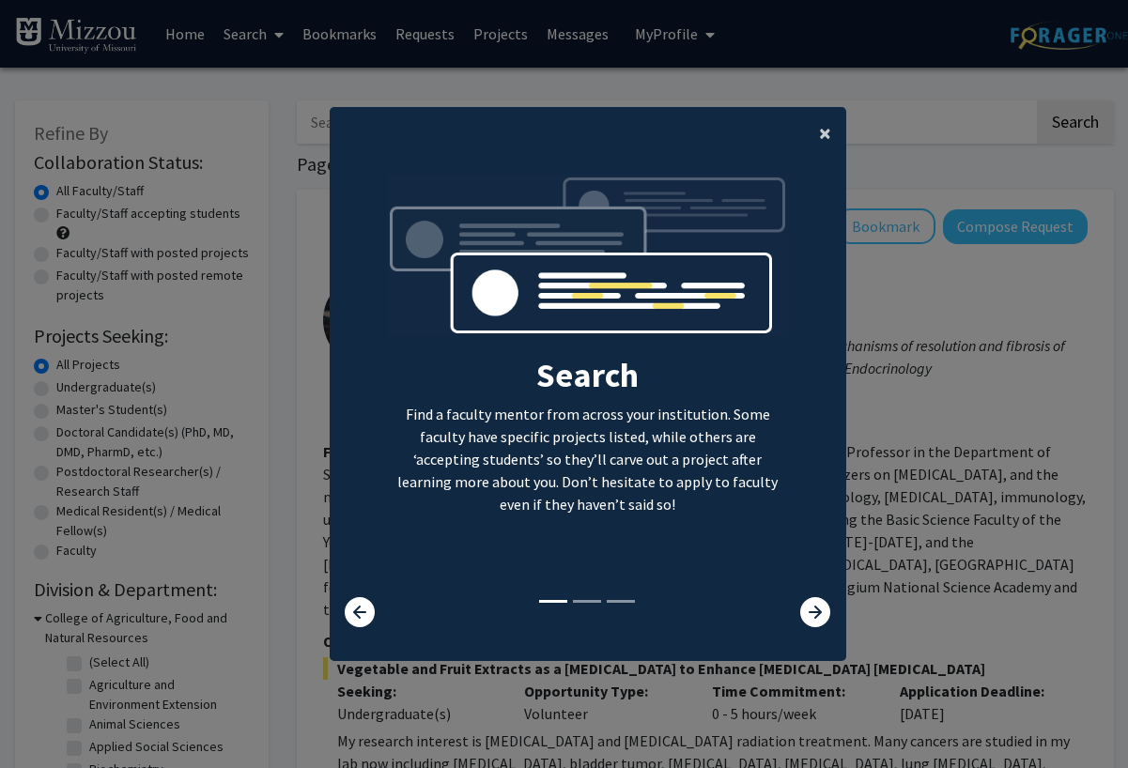
click at [821, 136] on span "×" at bounding box center [825, 132] width 12 height 29
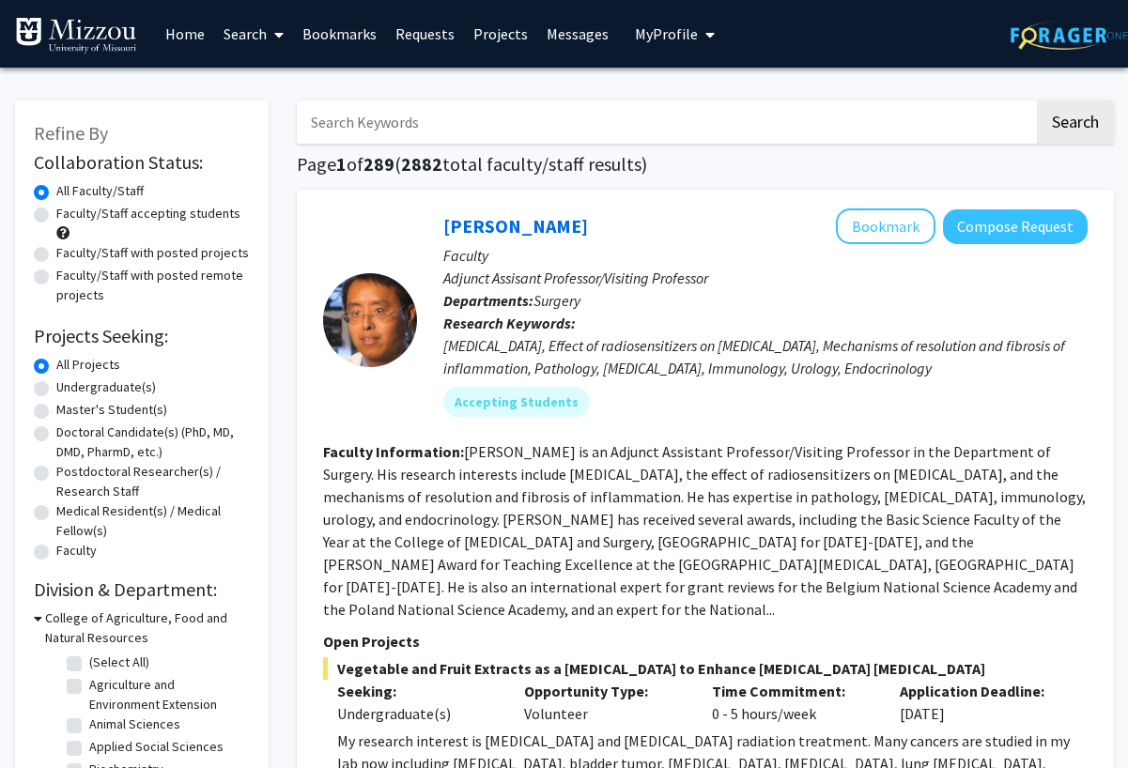
click at [437, 130] on input "Search Keywords" at bounding box center [665, 121] width 737 height 43
type input "m"
click at [639, 134] on input "Search Keywords" at bounding box center [665, 121] width 737 height 43
type input "microbiology"
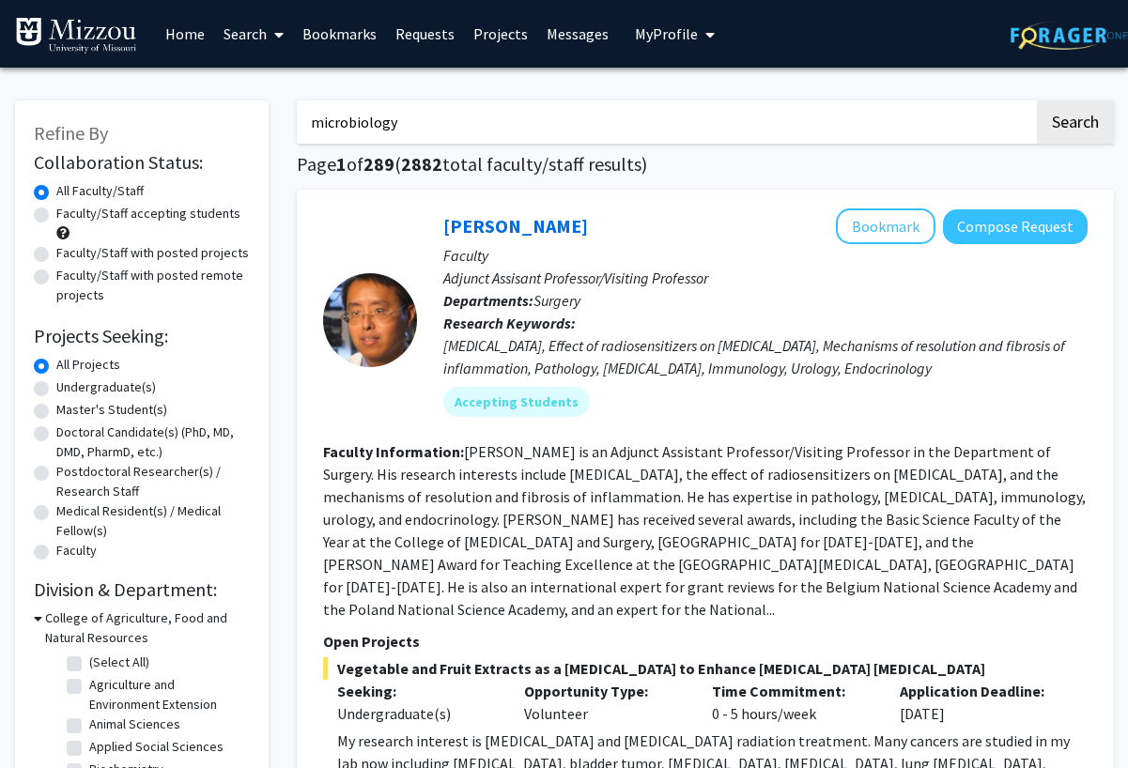
click at [1036, 100] on button "Search" at bounding box center [1074, 121] width 77 height 43
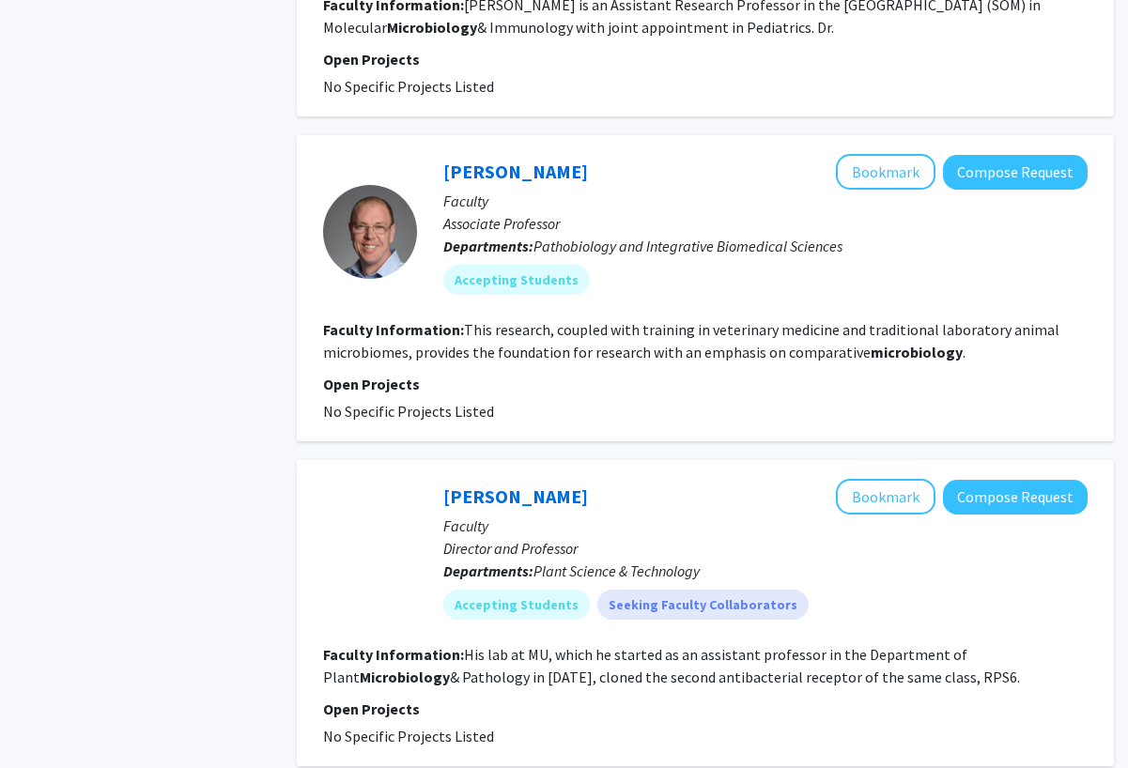
scroll to position [2686, 0]
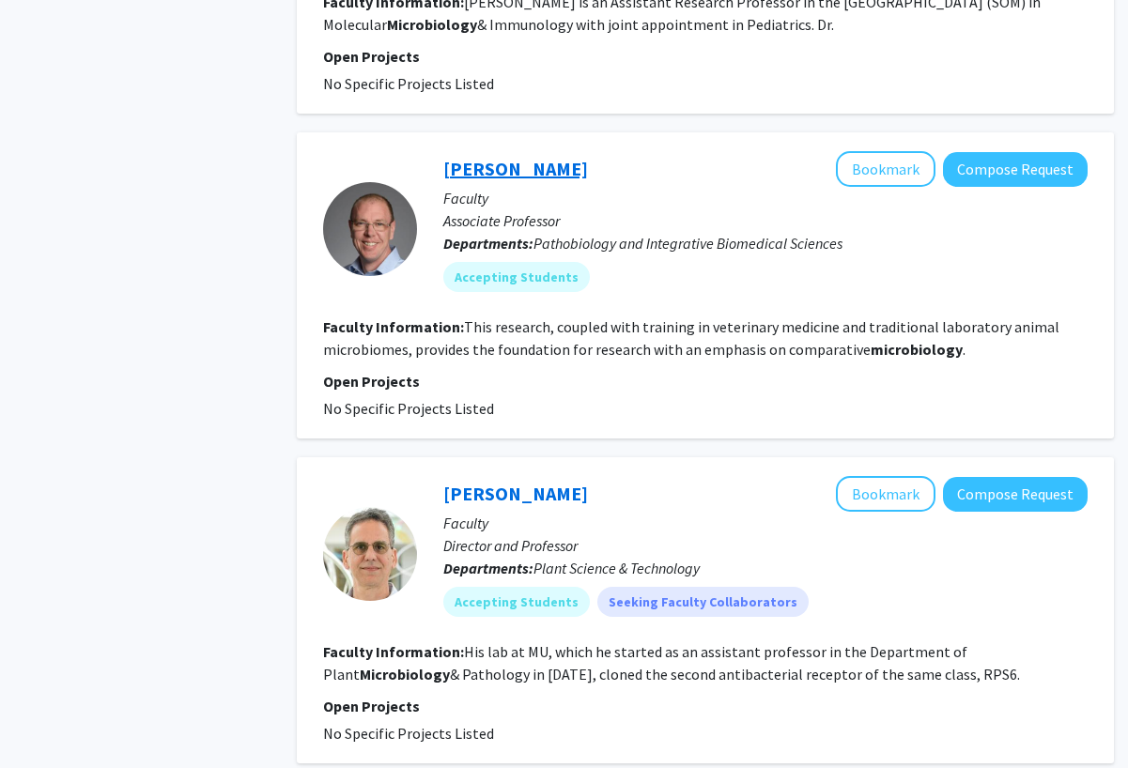
click at [545, 177] on link "Aaron Ericsson" at bounding box center [515, 168] width 145 height 23
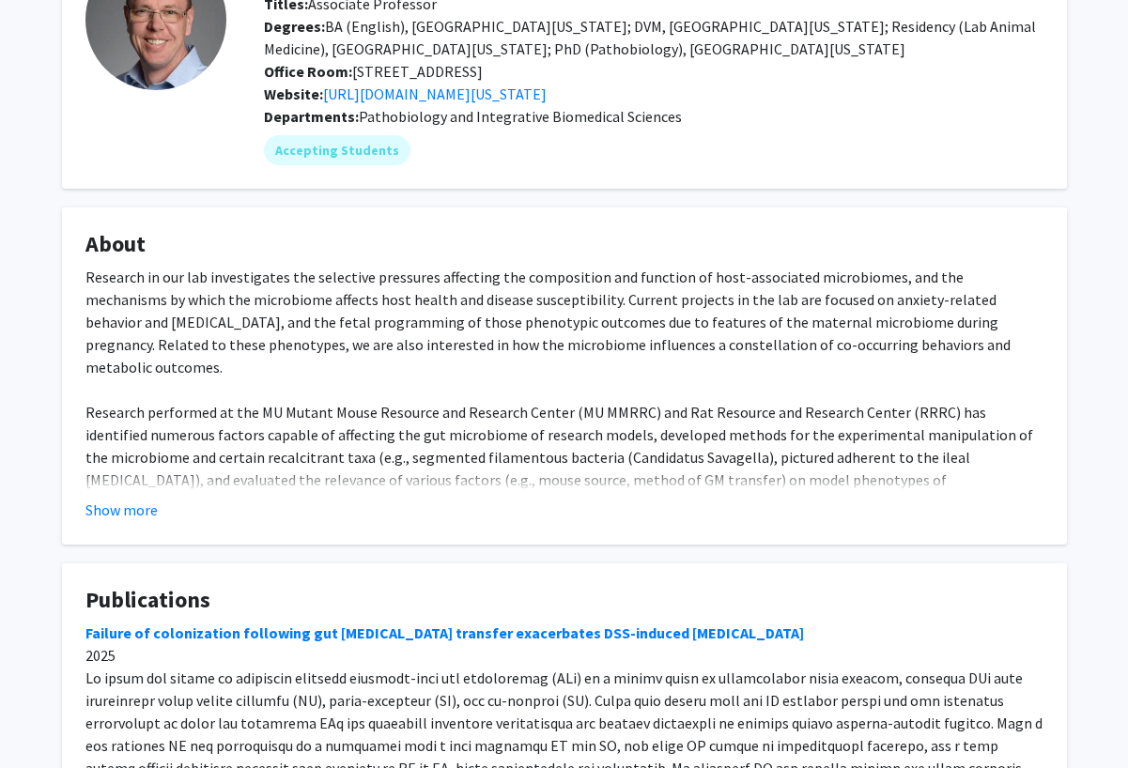
scroll to position [155, 0]
click at [118, 507] on button "Show more" at bounding box center [121, 510] width 72 height 23
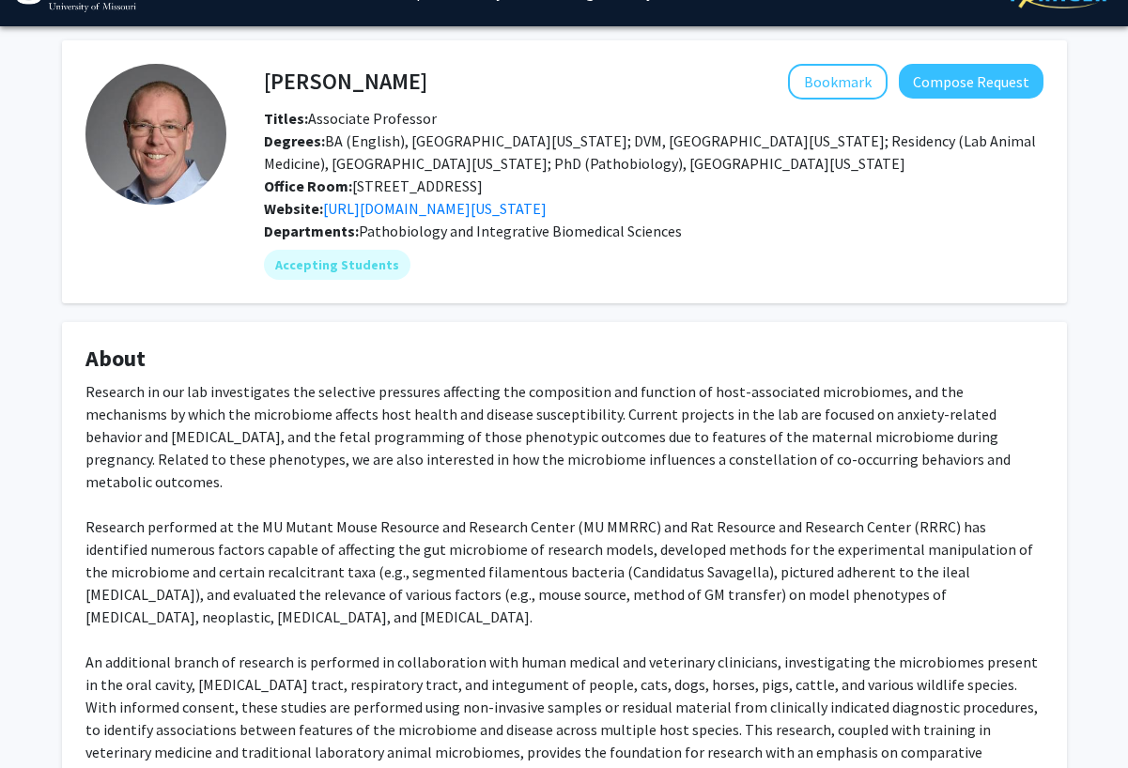
scroll to position [0, 0]
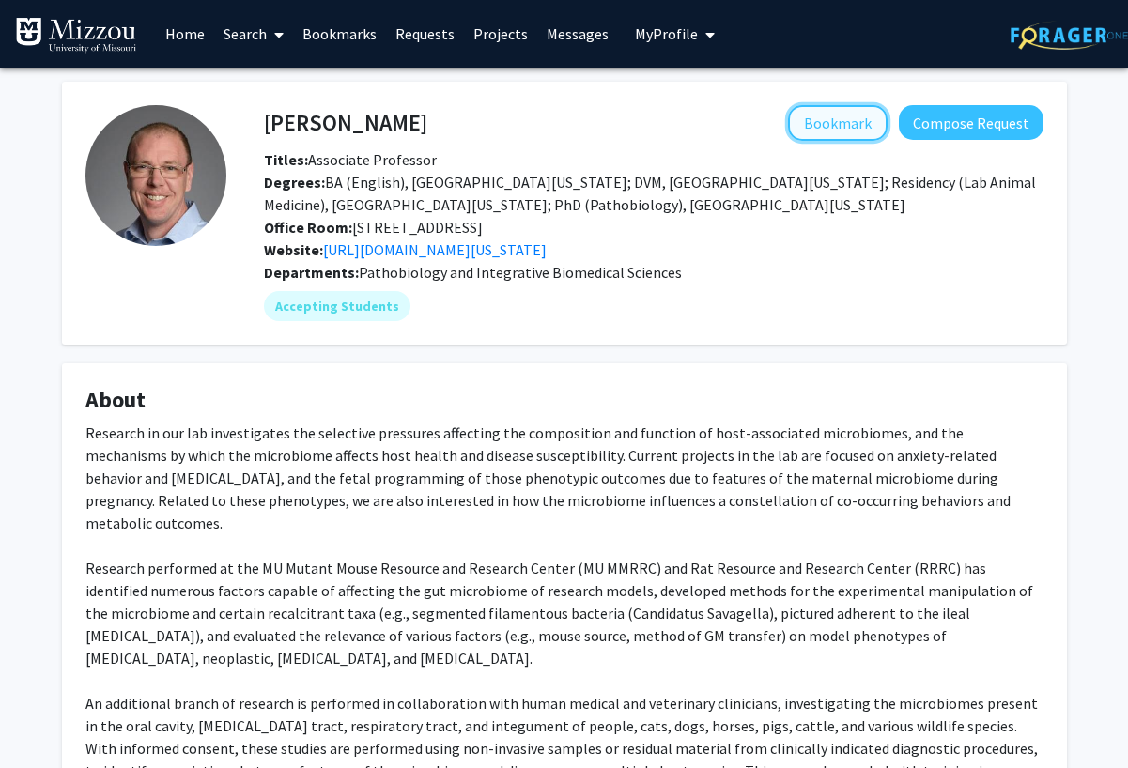
click at [852, 120] on button "Bookmark" at bounding box center [838, 123] width 100 height 36
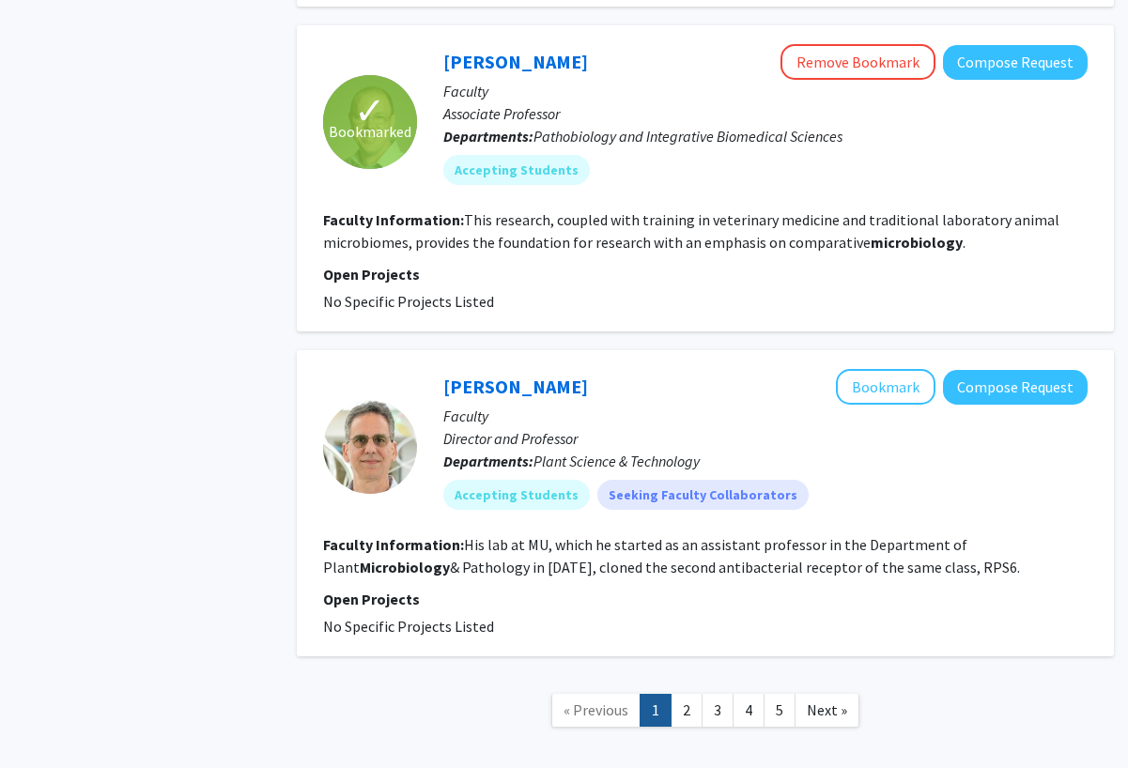
scroll to position [2791, 0]
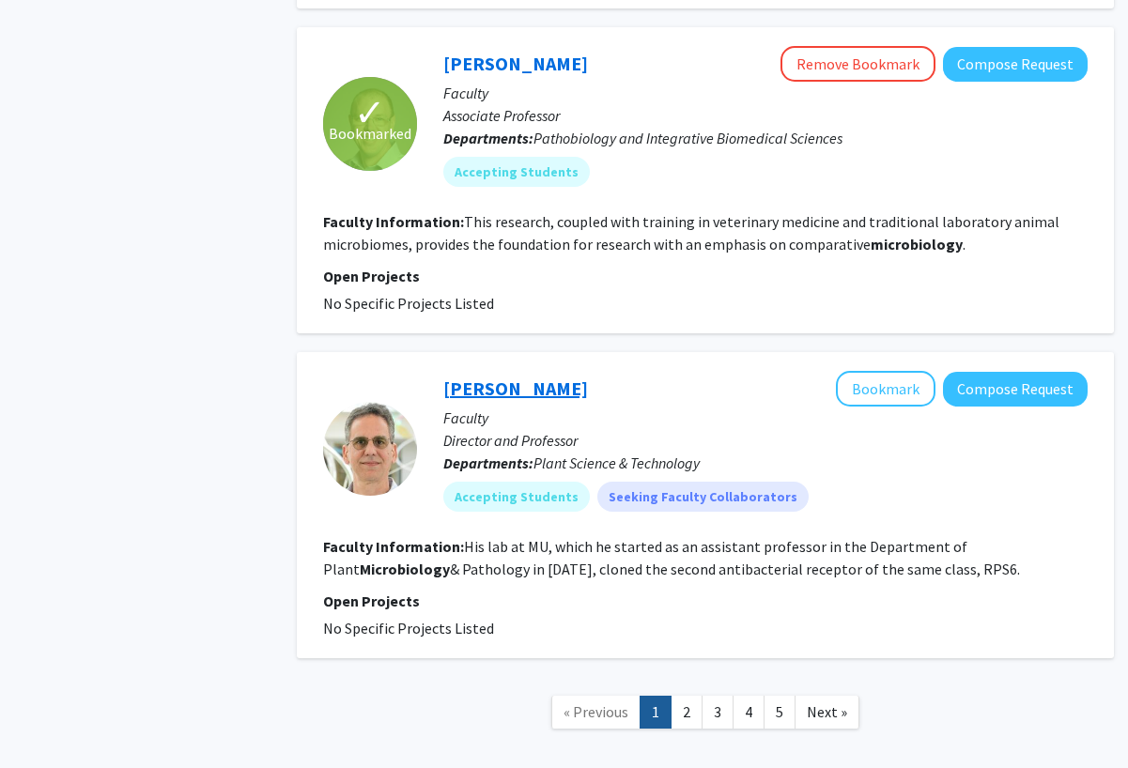
click at [533, 396] on link "Walter Gassmann" at bounding box center [515, 387] width 145 height 23
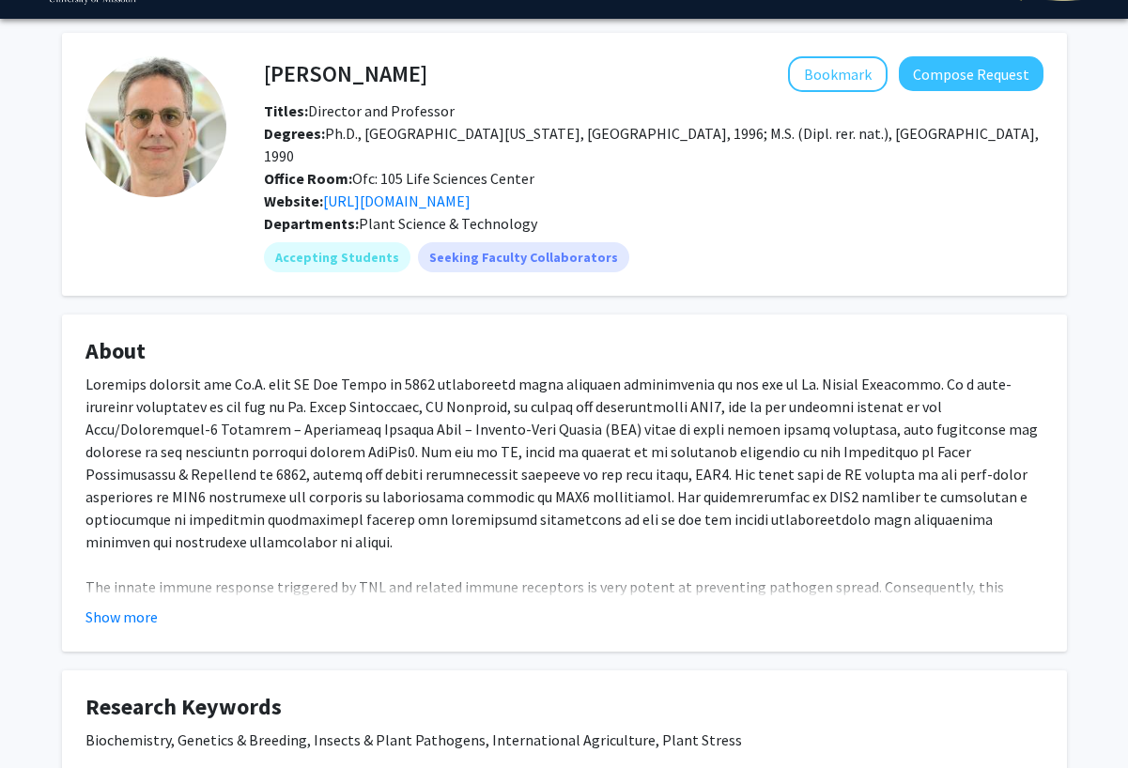
scroll to position [53, 0]
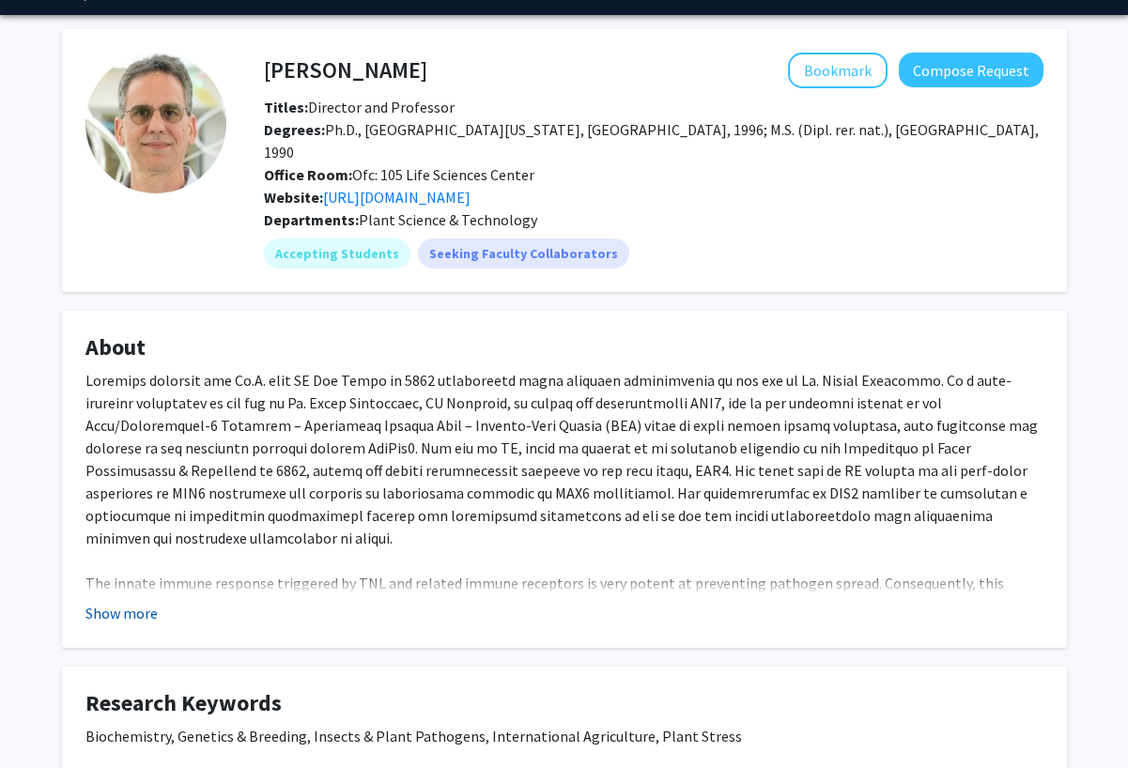
click at [123, 610] on button "Show more" at bounding box center [121, 613] width 72 height 23
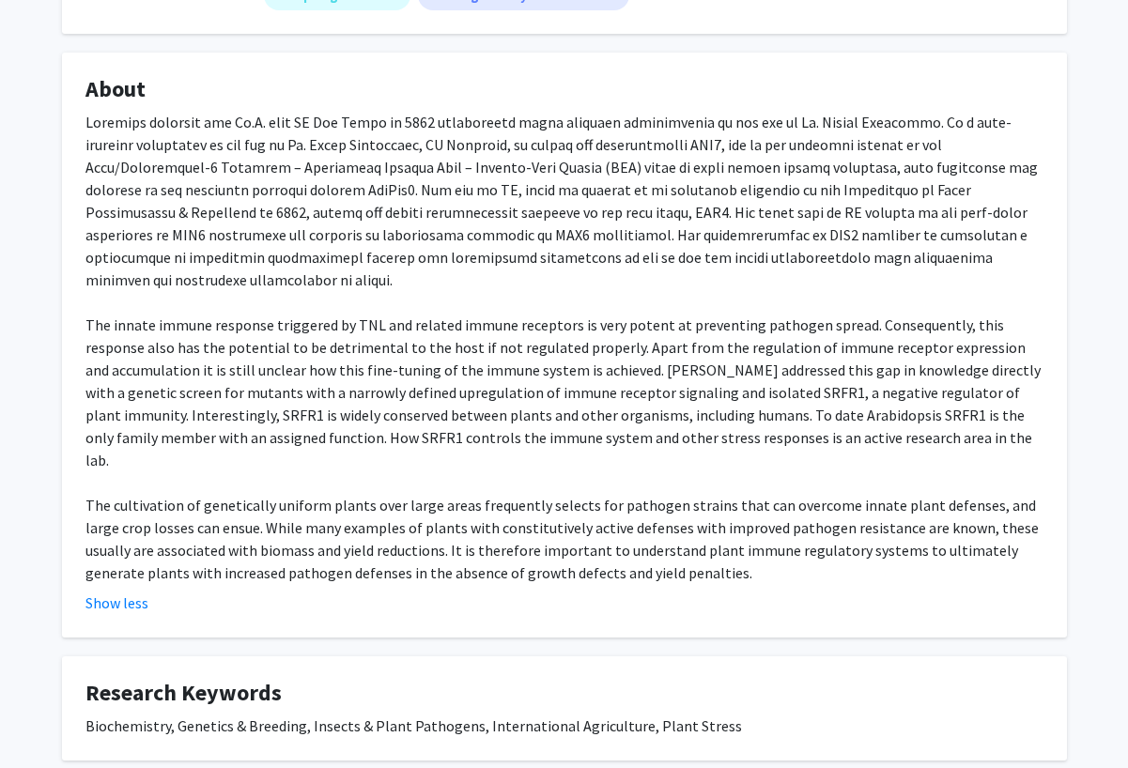
scroll to position [320, 0]
